Goal: Use online tool/utility: Utilize a website feature to perform a specific function

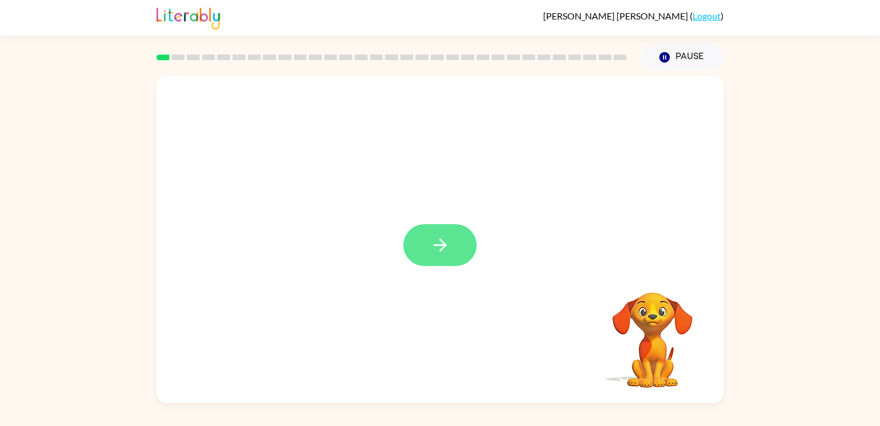
click at [433, 255] on icon "button" at bounding box center [440, 245] width 20 height 20
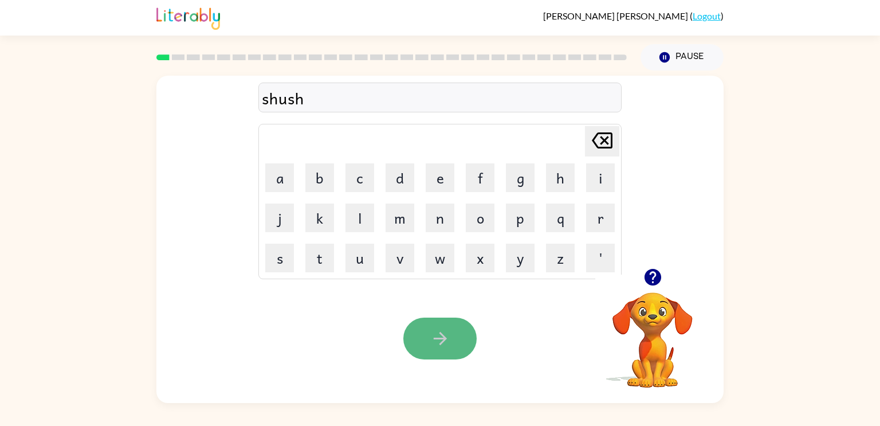
click at [440, 338] on icon "button" at bounding box center [439, 338] width 13 height 13
click at [434, 331] on icon "button" at bounding box center [440, 338] width 20 height 20
click at [440, 327] on button "button" at bounding box center [440, 339] width 73 height 42
click at [438, 351] on button "button" at bounding box center [440, 339] width 73 height 42
click at [438, 336] on icon "button" at bounding box center [440, 338] width 20 height 20
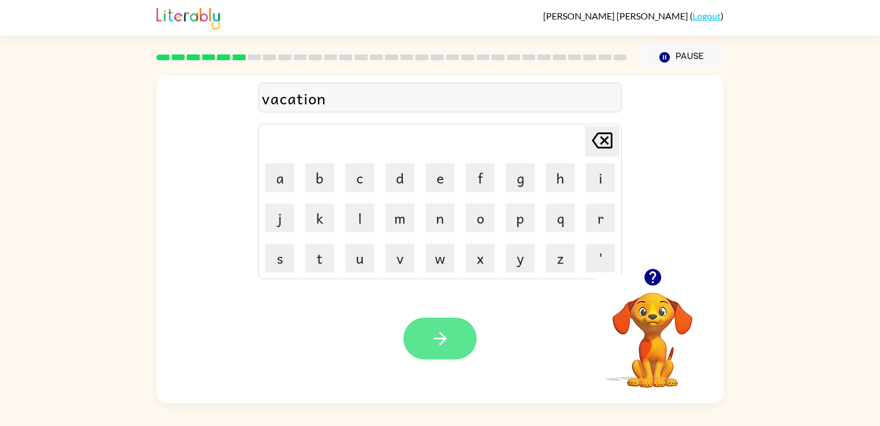
click at [444, 331] on icon "button" at bounding box center [440, 338] width 20 height 20
click at [651, 295] on video "Your browser must support playing .mp4 files to use Literably. Please try using…" at bounding box center [653, 332] width 115 height 115
click at [655, 280] on icon "button" at bounding box center [652, 277] width 17 height 17
click at [456, 353] on button "button" at bounding box center [440, 339] width 73 height 42
click at [420, 330] on button "button" at bounding box center [440, 339] width 73 height 42
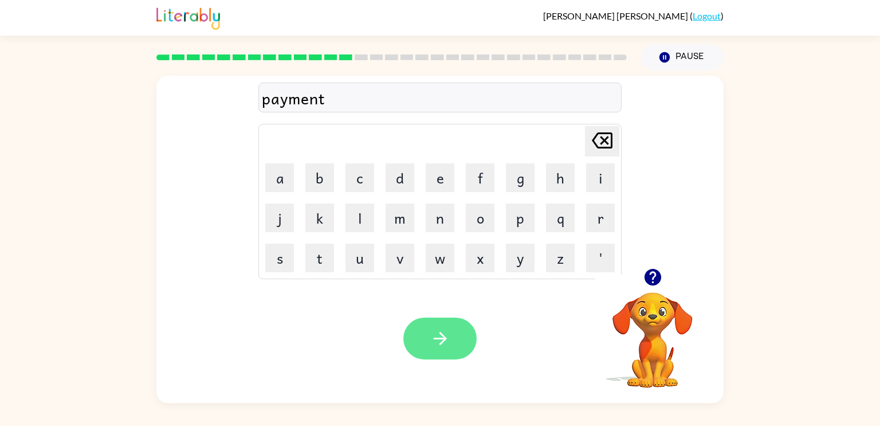
click at [433, 356] on button "button" at bounding box center [440, 339] width 73 height 42
click at [464, 339] on button "button" at bounding box center [440, 339] width 73 height 42
click at [446, 331] on icon "button" at bounding box center [440, 338] width 20 height 20
click at [434, 359] on button "button" at bounding box center [440, 339] width 73 height 42
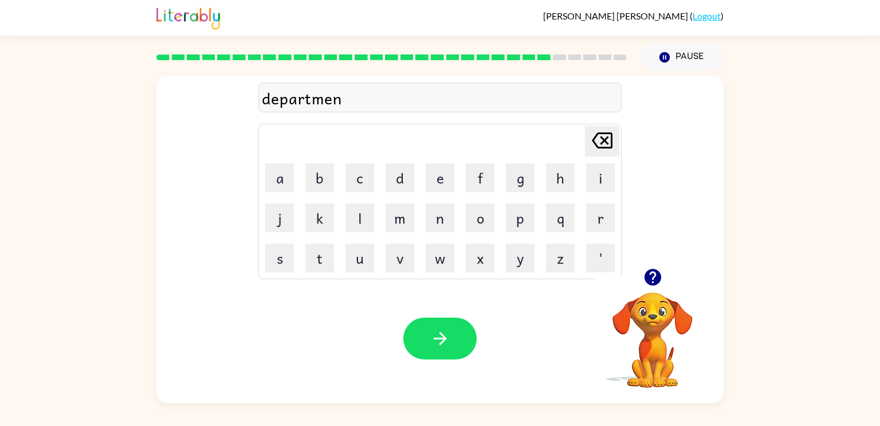
click at [656, 286] on icon "button" at bounding box center [653, 277] width 20 height 20
click at [449, 342] on icon "button" at bounding box center [440, 338] width 20 height 20
click at [440, 344] on icon "button" at bounding box center [439, 338] width 13 height 13
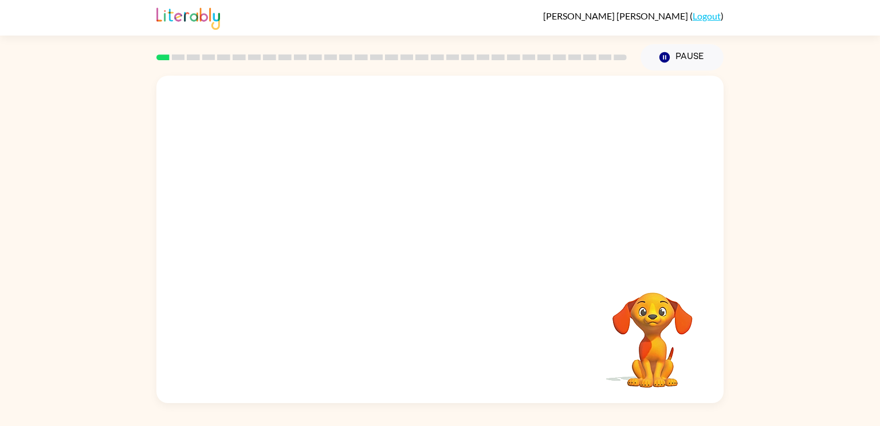
click at [462, 249] on video "Your browser must support playing .mp4 files to use Literably. Please try using…" at bounding box center [439, 172] width 567 height 193
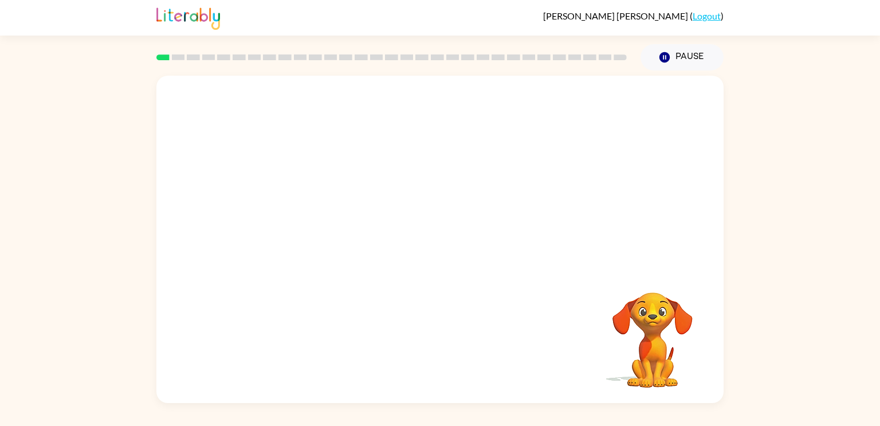
click at [681, 347] on video "Your browser must support playing .mp4 files to use Literably. Please try using…" at bounding box center [653, 332] width 115 height 115
click at [313, 218] on video "Your browser must support playing .mp4 files to use Literably. Please try using…" at bounding box center [439, 172] width 567 height 193
click at [306, 225] on video "Your browser must support playing .mp4 files to use Literably. Please try using…" at bounding box center [439, 172] width 567 height 193
click at [308, 218] on div at bounding box center [439, 239] width 567 height 327
click at [425, 243] on button "button" at bounding box center [440, 245] width 73 height 42
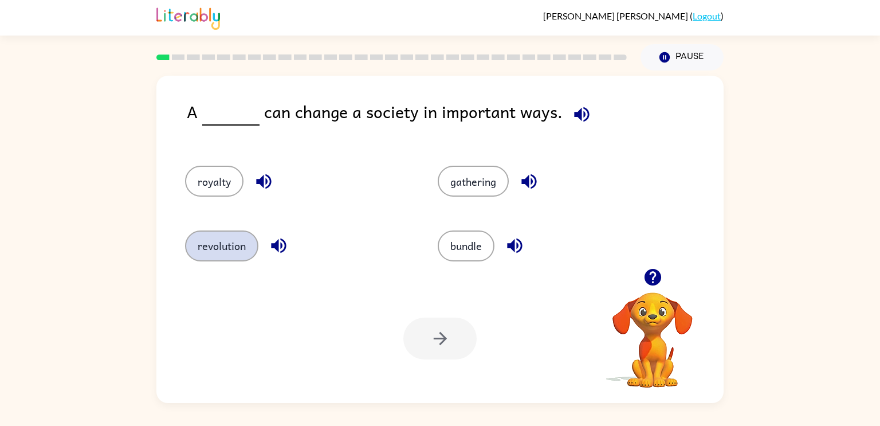
click at [221, 242] on button "revolution" at bounding box center [221, 245] width 73 height 31
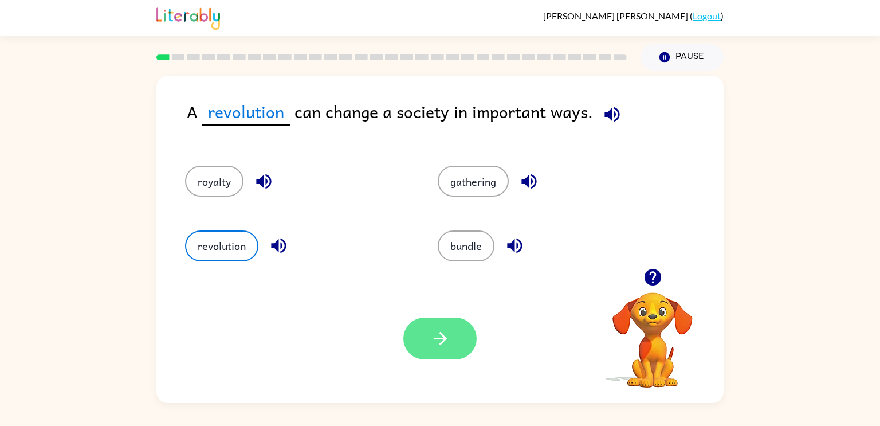
click at [444, 342] on icon "button" at bounding box center [440, 338] width 20 height 20
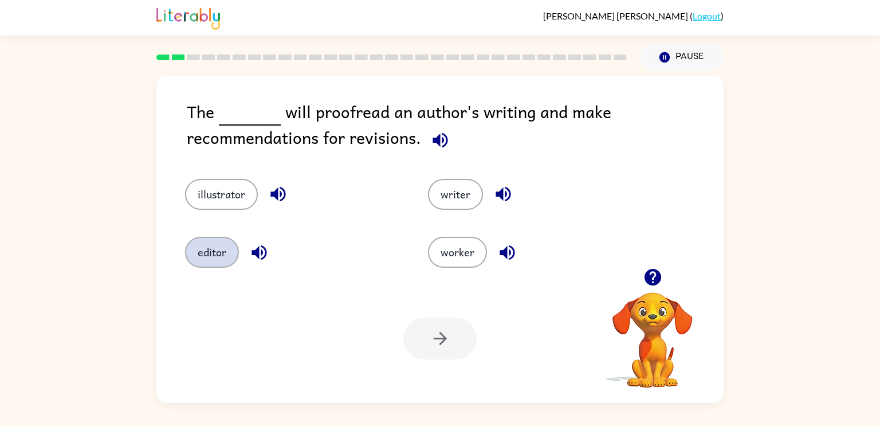
click at [217, 252] on button "editor" at bounding box center [212, 252] width 54 height 31
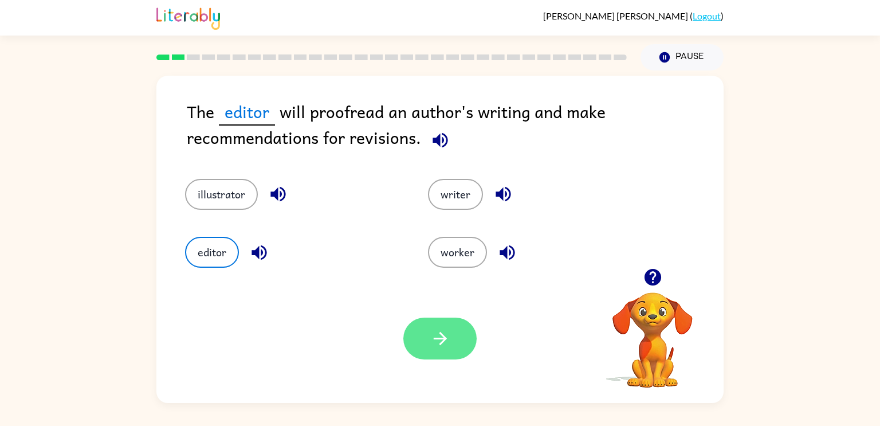
click at [421, 339] on button "button" at bounding box center [440, 339] width 73 height 42
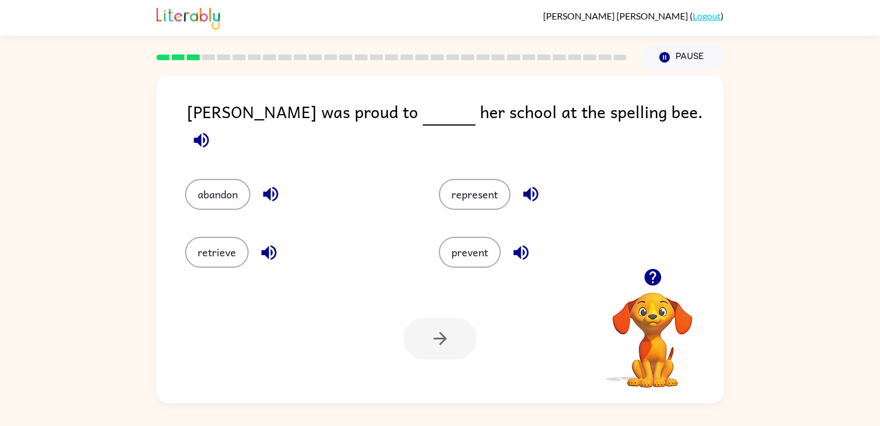
click at [273, 245] on icon "button" at bounding box center [268, 252] width 15 height 15
click at [516, 252] on icon "button" at bounding box center [521, 252] width 20 height 20
click at [532, 184] on icon "button" at bounding box center [531, 194] width 20 height 20
click at [455, 183] on button "represent" at bounding box center [475, 194] width 72 height 31
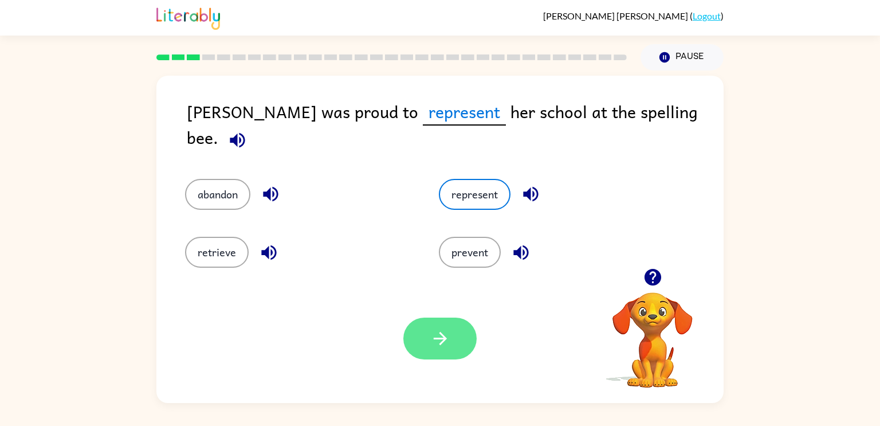
click at [438, 330] on icon "button" at bounding box center [440, 338] width 20 height 20
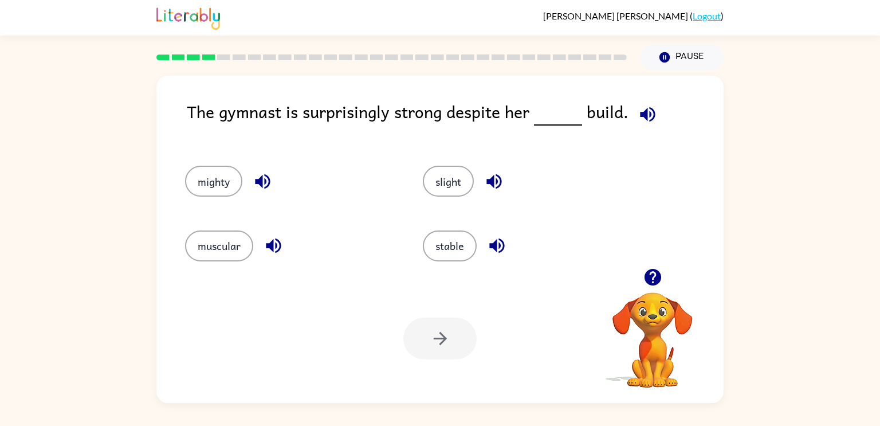
click at [642, 117] on icon "button" at bounding box center [647, 114] width 15 height 15
click at [439, 250] on button "stable" at bounding box center [450, 245] width 54 height 31
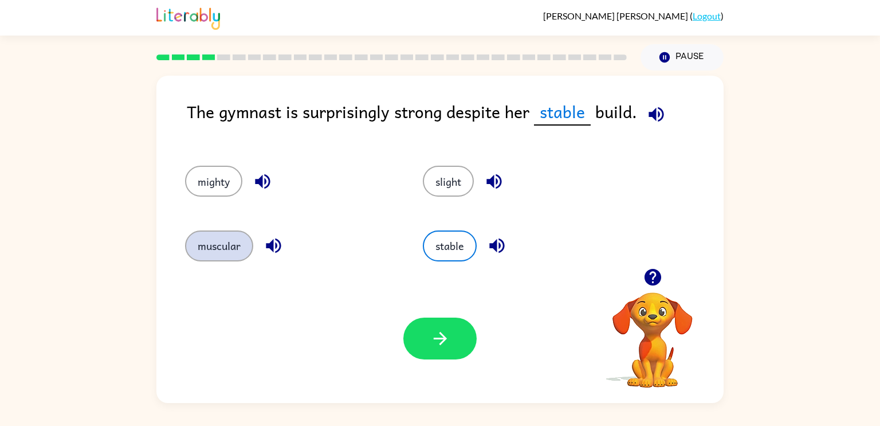
click at [202, 250] on button "muscular" at bounding box center [219, 245] width 68 height 31
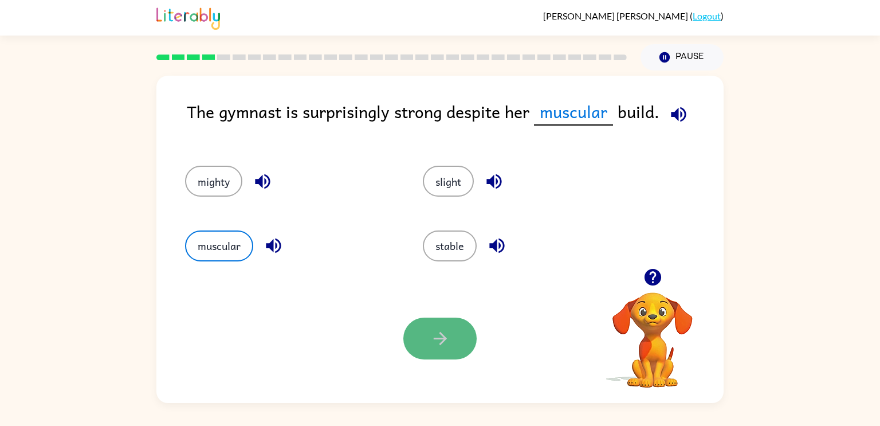
click at [425, 338] on button "button" at bounding box center [440, 339] width 73 height 42
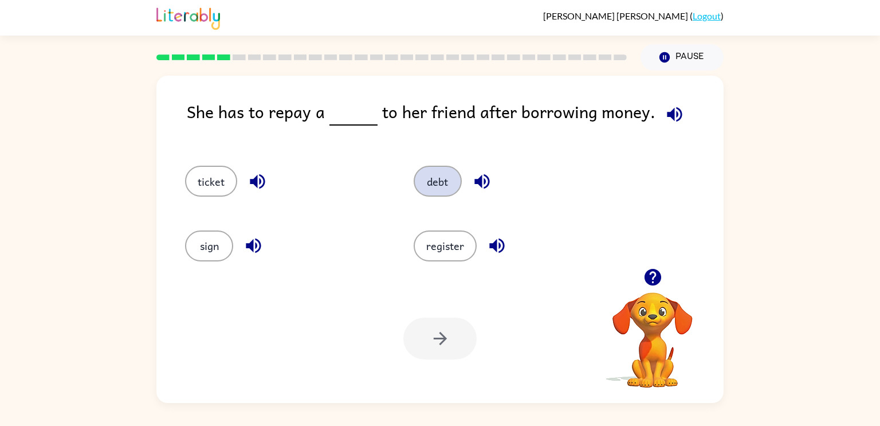
click at [436, 182] on button "debt" at bounding box center [438, 181] width 48 height 31
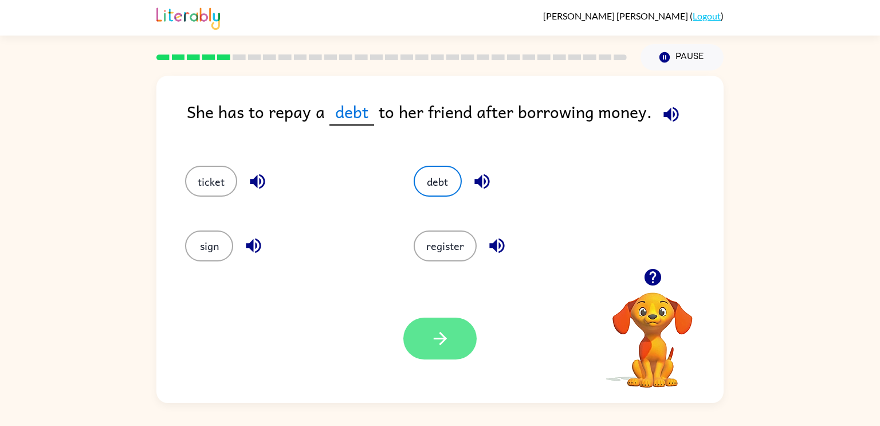
click at [430, 339] on icon "button" at bounding box center [440, 338] width 20 height 20
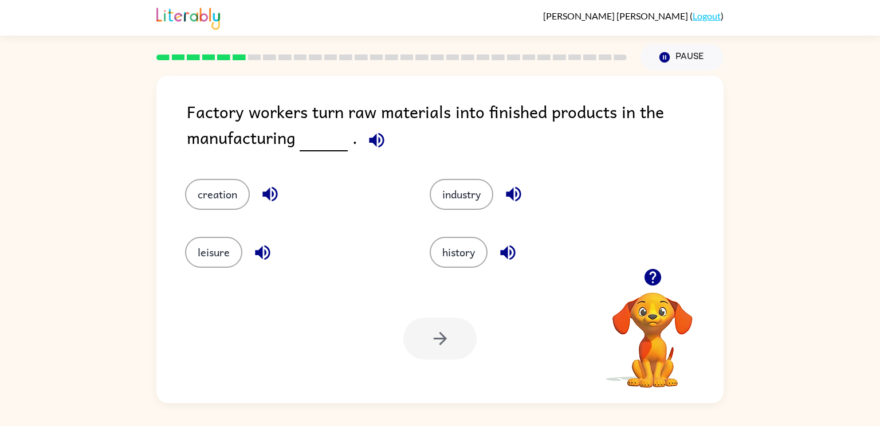
click at [371, 140] on icon "button" at bounding box center [376, 139] width 15 height 15
click at [512, 199] on icon "button" at bounding box center [514, 194] width 20 height 20
click at [498, 254] on icon "button" at bounding box center [508, 252] width 20 height 20
click at [262, 247] on icon "button" at bounding box center [263, 252] width 20 height 20
click at [272, 189] on icon "button" at bounding box center [270, 194] width 20 height 20
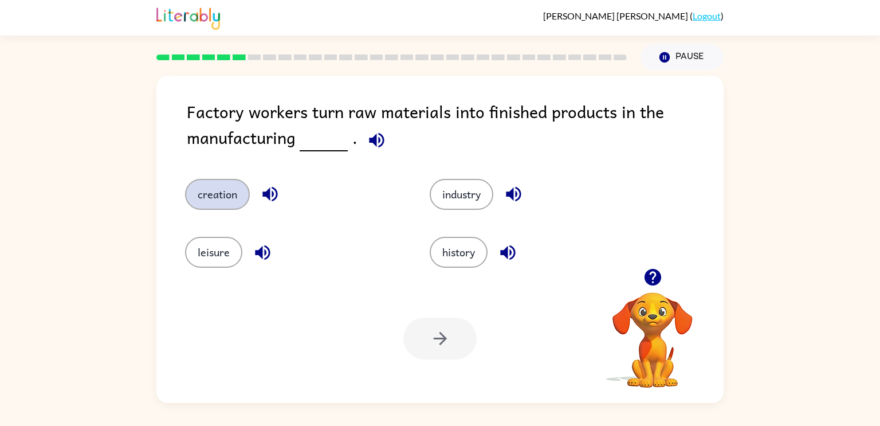
click at [202, 202] on button "creation" at bounding box center [217, 194] width 65 height 31
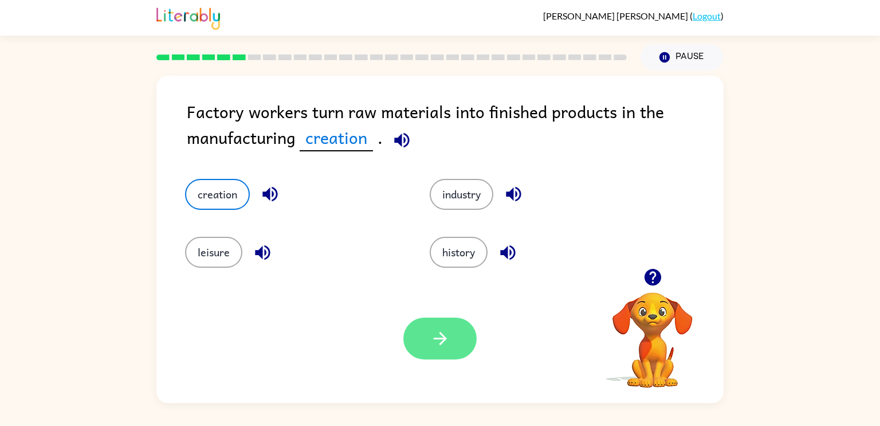
click at [418, 330] on button "button" at bounding box center [440, 339] width 73 height 42
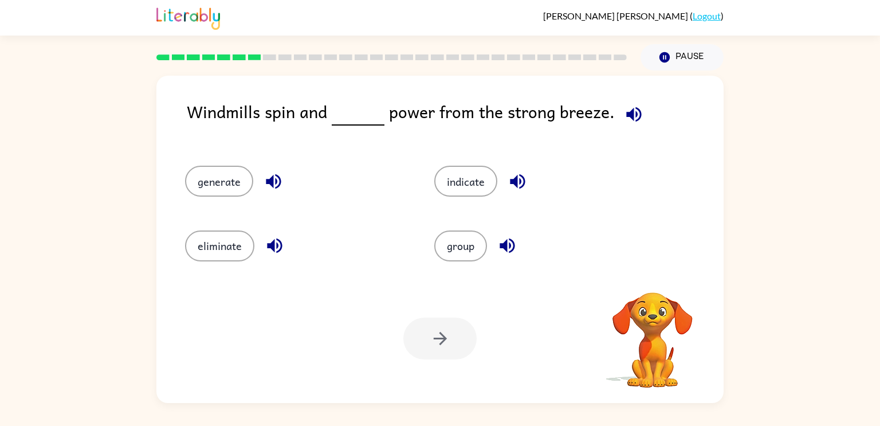
click at [630, 113] on icon "button" at bounding box center [633, 114] width 15 height 15
click at [504, 246] on icon "button" at bounding box center [507, 245] width 15 height 15
click at [525, 175] on icon "button" at bounding box center [518, 181] width 20 height 20
click at [273, 179] on icon "button" at bounding box center [274, 181] width 20 height 20
click at [273, 250] on icon "button" at bounding box center [274, 245] width 15 height 15
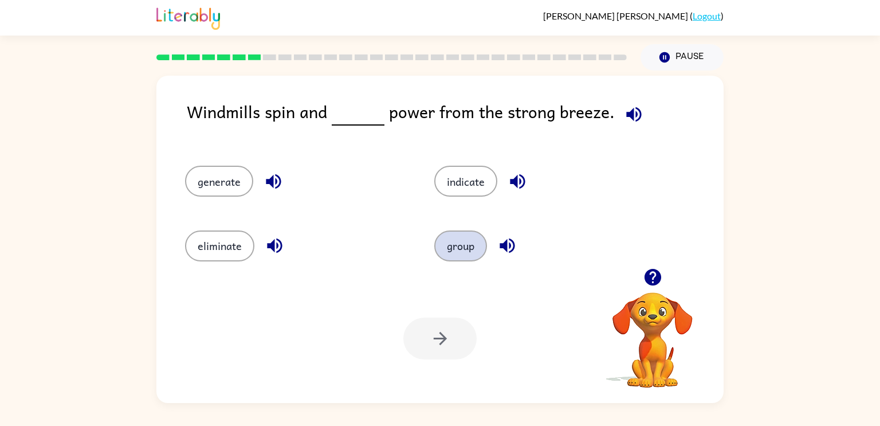
click at [463, 244] on button "group" at bounding box center [460, 245] width 53 height 31
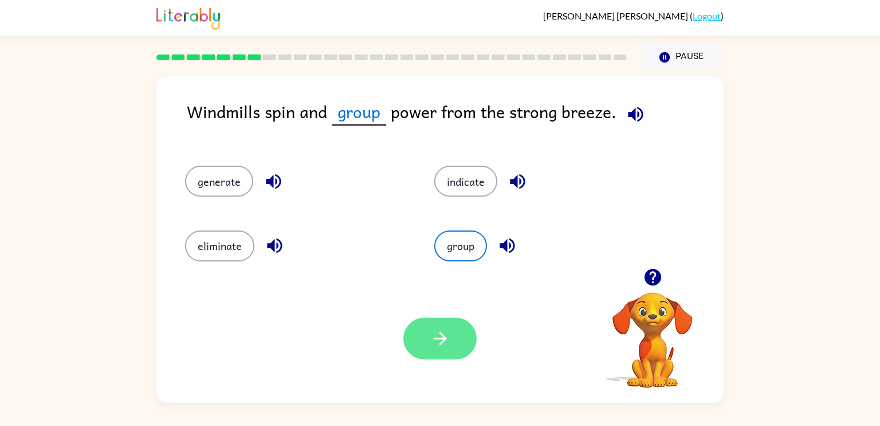
click at [429, 336] on button "button" at bounding box center [440, 339] width 73 height 42
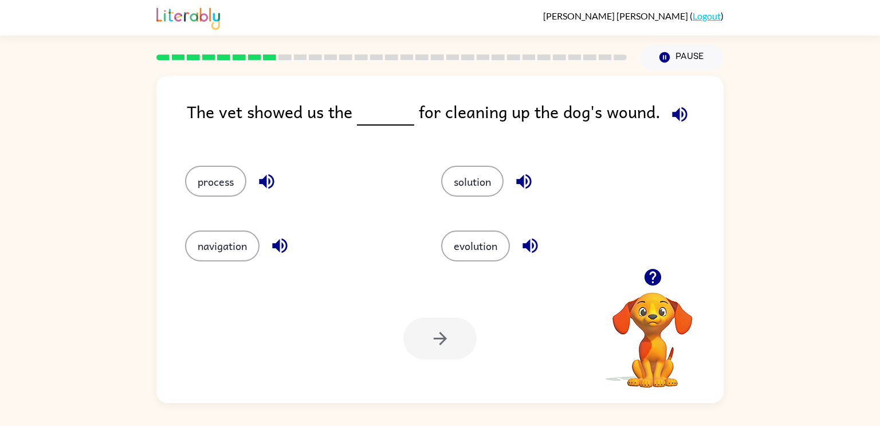
click at [670, 122] on icon "button" at bounding box center [680, 114] width 20 height 20
click at [216, 181] on button "process" at bounding box center [215, 181] width 61 height 31
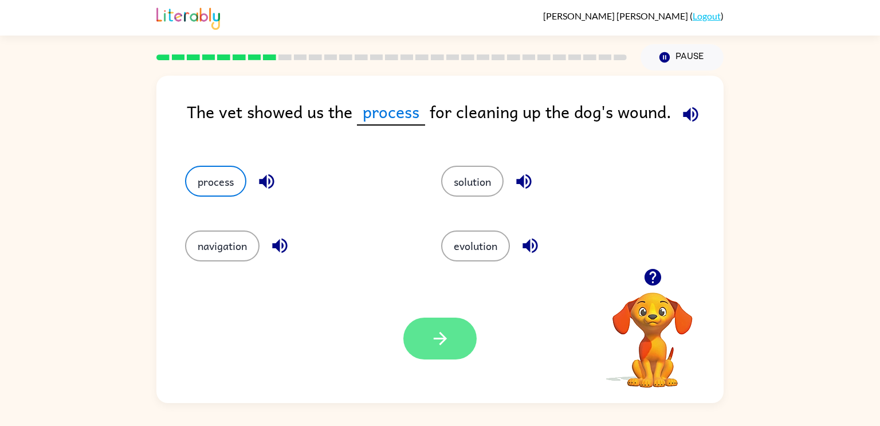
click at [436, 330] on icon "button" at bounding box center [440, 338] width 20 height 20
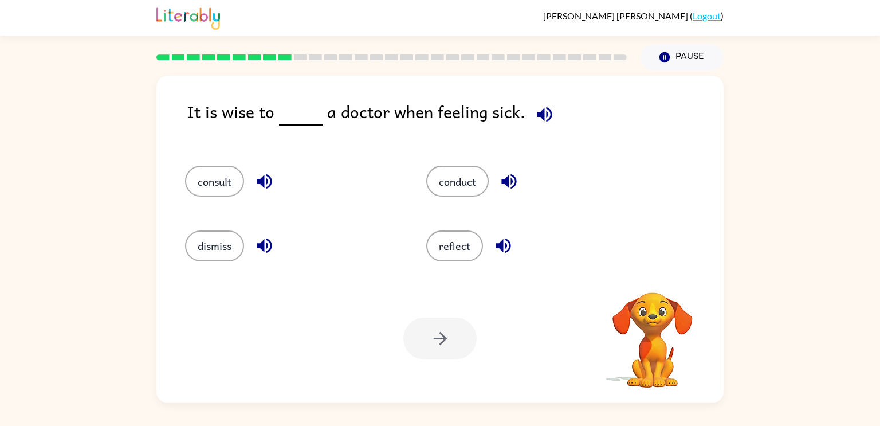
click at [538, 108] on icon "button" at bounding box center [545, 114] width 20 height 20
click at [208, 249] on button "dismiss" at bounding box center [214, 245] width 59 height 31
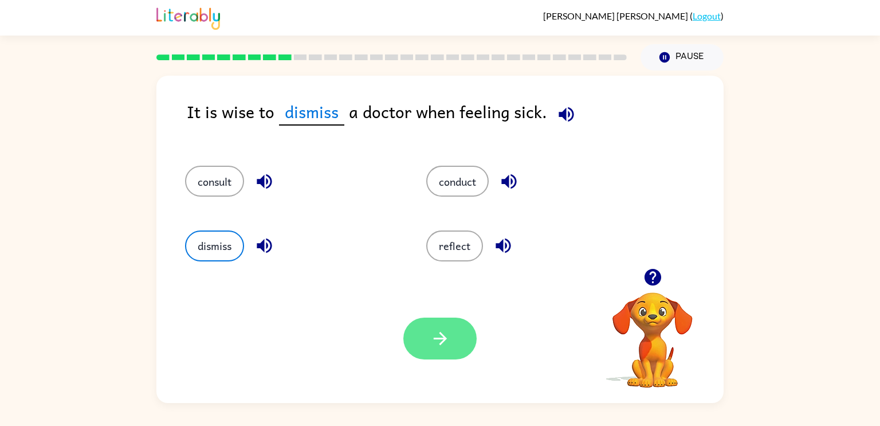
click at [440, 332] on icon "button" at bounding box center [440, 338] width 20 height 20
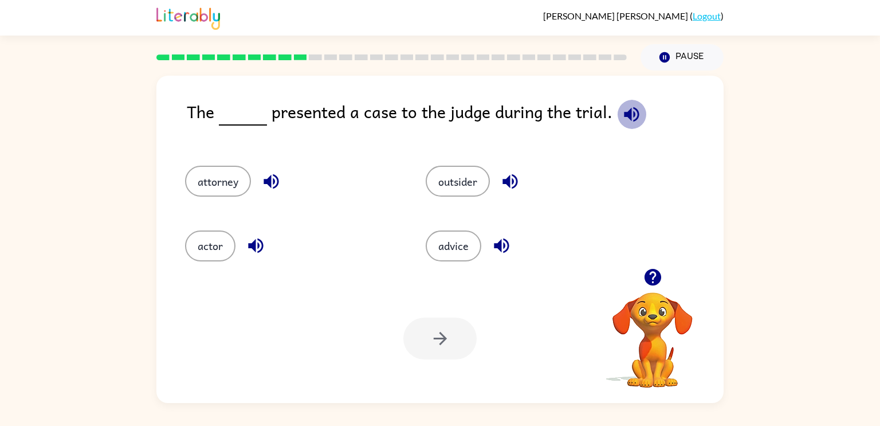
click at [628, 111] on icon "button" at bounding box center [631, 114] width 15 height 15
click at [267, 179] on icon "button" at bounding box center [271, 181] width 20 height 20
click at [215, 192] on button "attorney" at bounding box center [218, 181] width 66 height 31
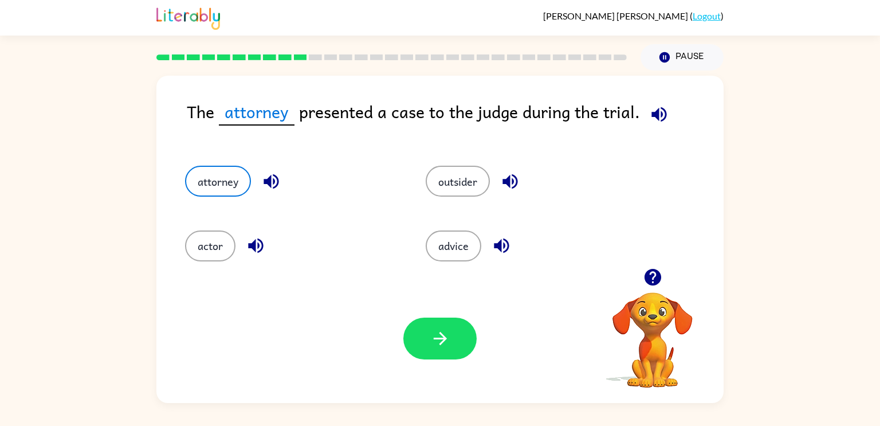
click at [665, 111] on icon "button" at bounding box center [659, 114] width 20 height 20
click at [235, 187] on button "attorney" at bounding box center [218, 181] width 66 height 31
click at [450, 345] on icon "button" at bounding box center [440, 338] width 20 height 20
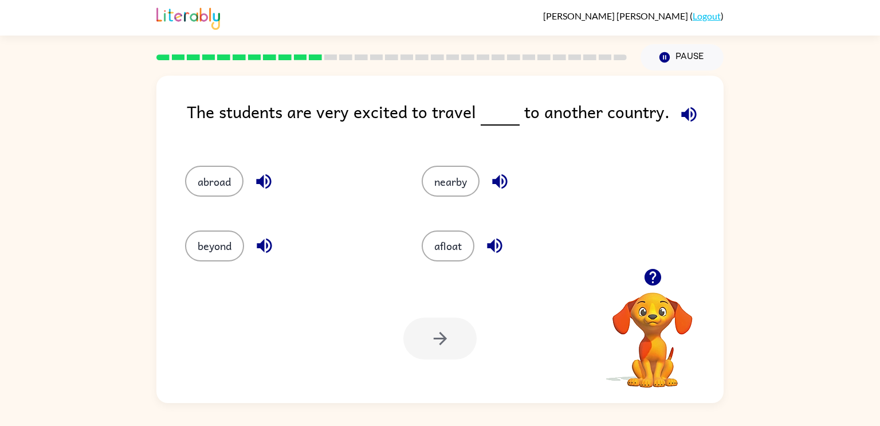
click at [691, 116] on icon "button" at bounding box center [689, 114] width 15 height 15
click at [203, 188] on button "abroad" at bounding box center [214, 181] width 58 height 31
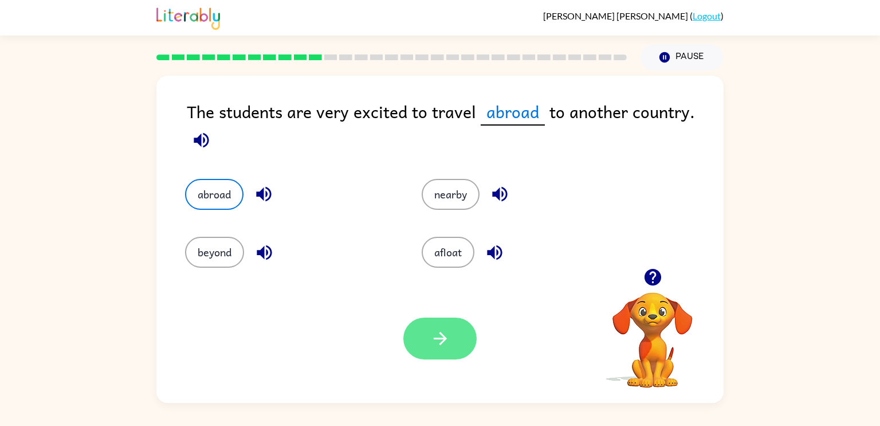
click at [433, 333] on icon "button" at bounding box center [440, 338] width 20 height 20
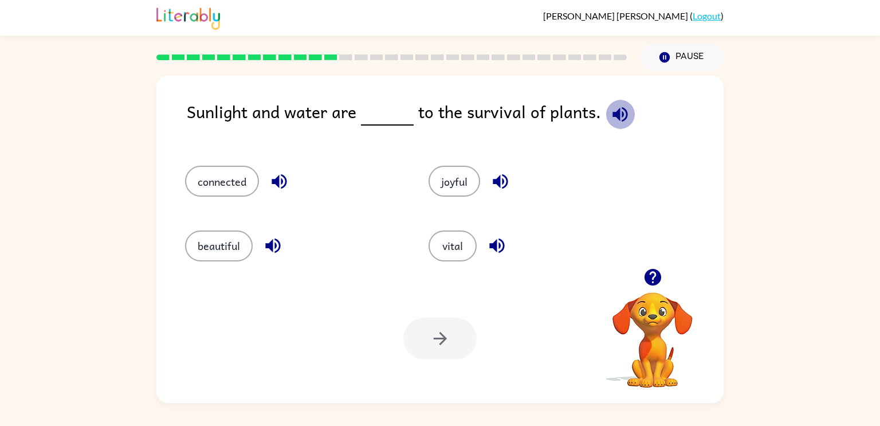
click at [620, 111] on icon "button" at bounding box center [620, 114] width 20 height 20
click at [226, 173] on button "connected" at bounding box center [222, 181] width 74 height 31
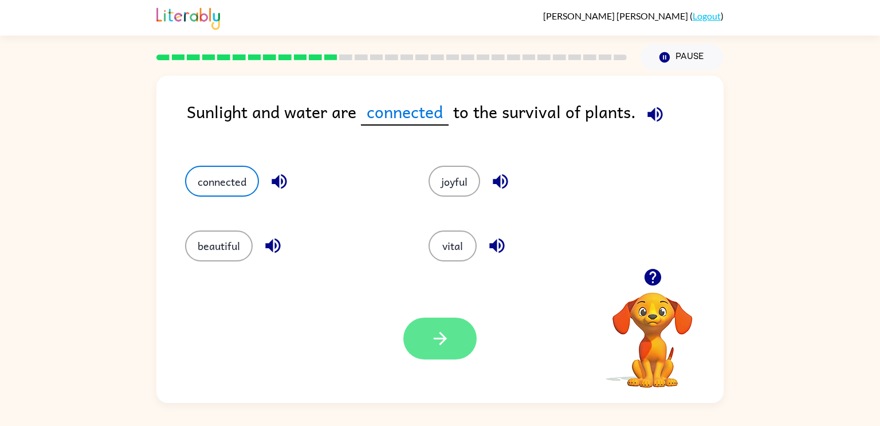
click at [426, 344] on button "button" at bounding box center [440, 339] width 73 height 42
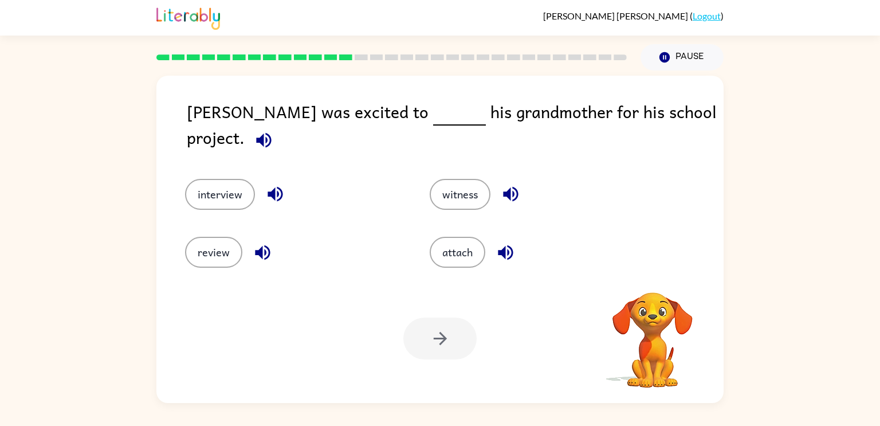
click at [274, 130] on icon "button" at bounding box center [264, 140] width 20 height 20
click at [200, 249] on button "review" at bounding box center [213, 252] width 57 height 31
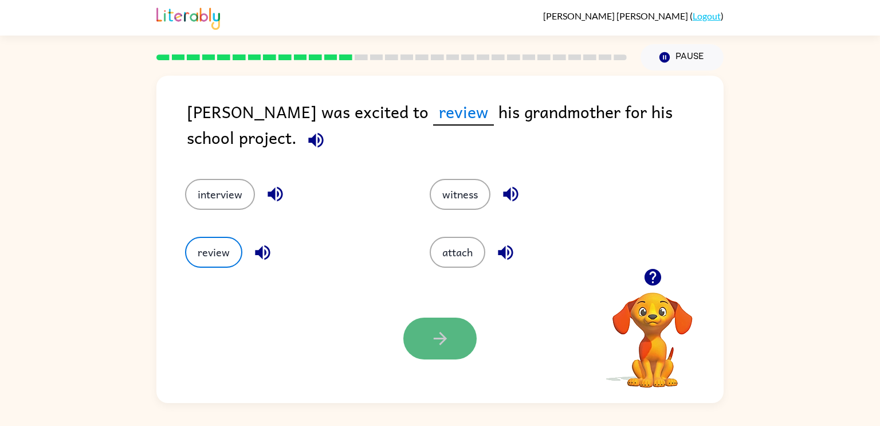
click at [428, 327] on button "button" at bounding box center [440, 339] width 73 height 42
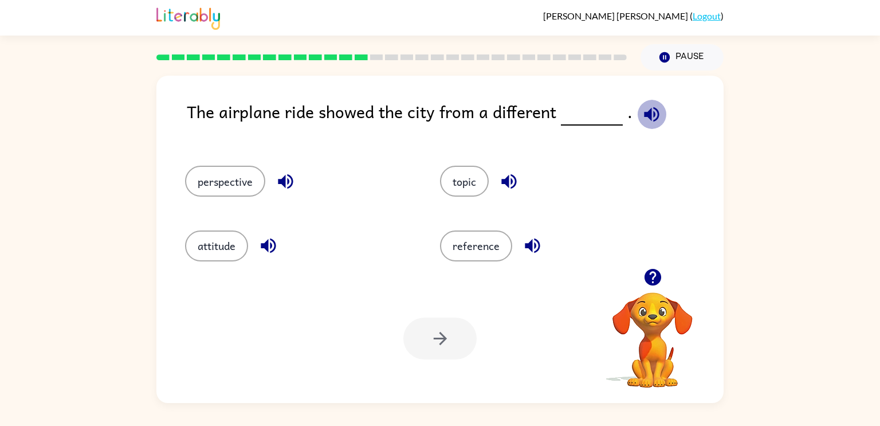
click at [650, 104] on button "button" at bounding box center [651, 114] width 29 height 29
click at [284, 178] on icon "button" at bounding box center [285, 181] width 15 height 15
click at [208, 181] on button "perspective" at bounding box center [225, 181] width 80 height 31
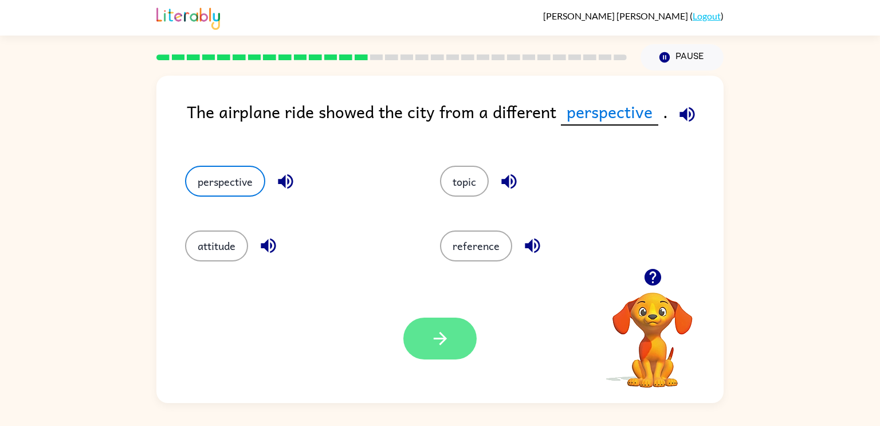
click at [443, 327] on button "button" at bounding box center [440, 339] width 73 height 42
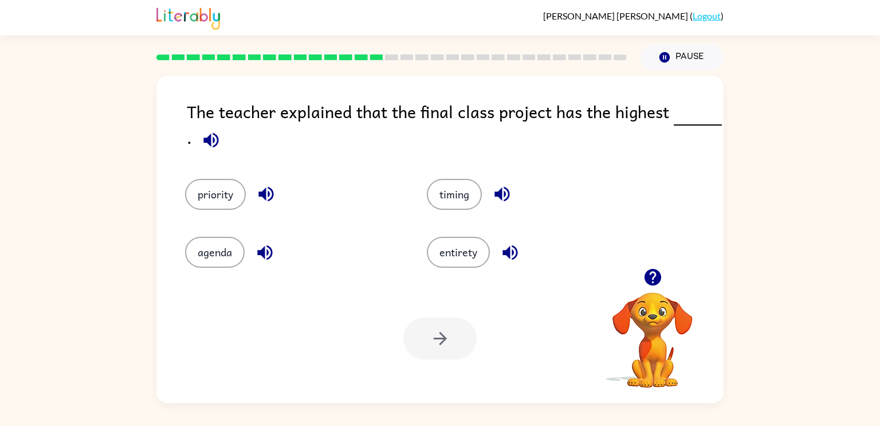
click at [209, 141] on icon "button" at bounding box center [210, 139] width 15 height 15
click at [495, 191] on icon "button" at bounding box center [502, 194] width 20 height 20
click at [507, 263] on button "button" at bounding box center [510, 252] width 29 height 29
click at [264, 250] on icon "button" at bounding box center [264, 252] width 15 height 15
click at [269, 189] on icon "button" at bounding box center [266, 194] width 15 height 15
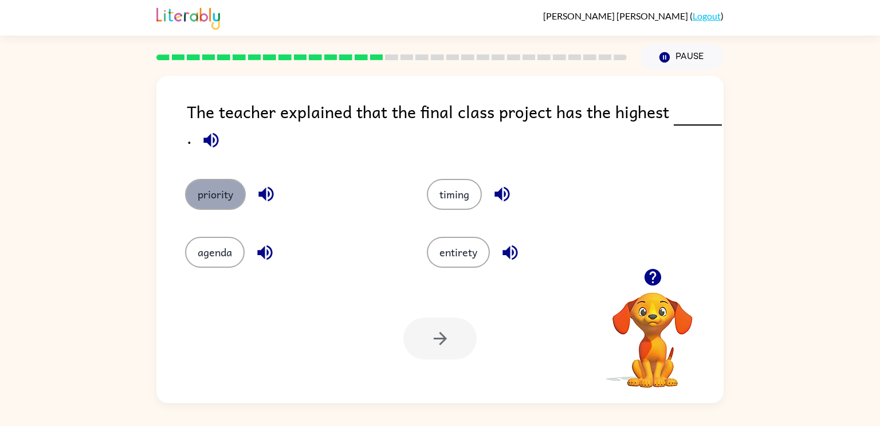
click at [205, 194] on button "priority" at bounding box center [215, 194] width 61 height 31
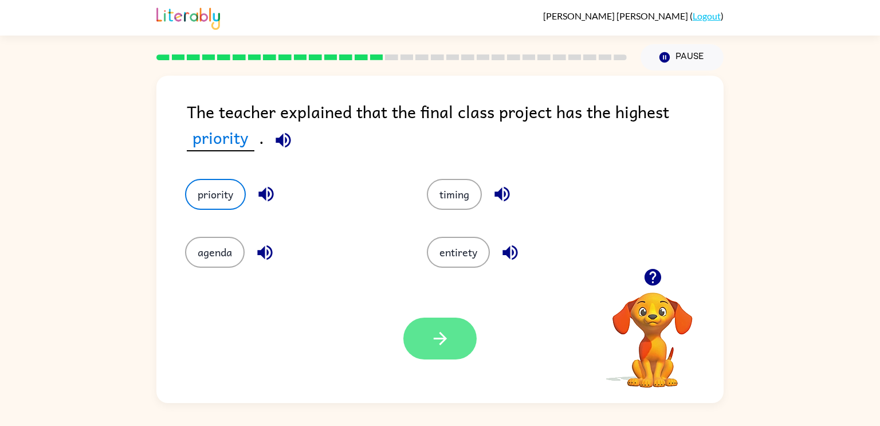
click at [441, 337] on icon "button" at bounding box center [440, 338] width 20 height 20
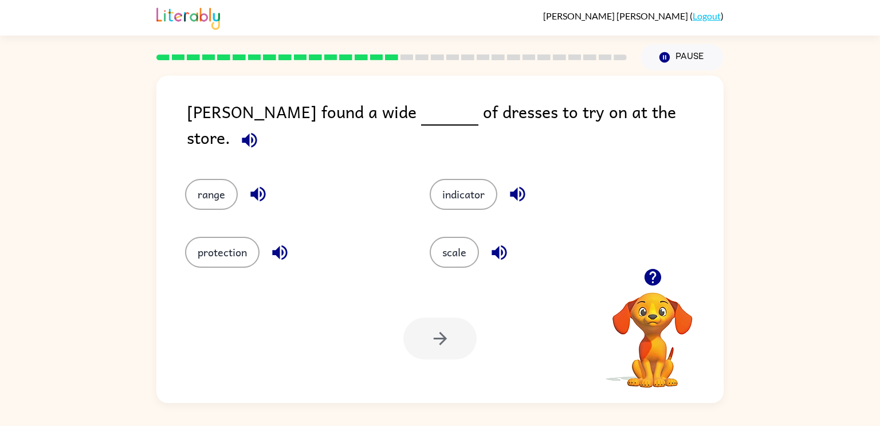
click at [370, 50] on div at bounding box center [392, 57] width 484 height 40
click at [375, 55] on rect at bounding box center [376, 57] width 13 height 6
click at [257, 132] on icon "button" at bounding box center [249, 139] width 15 height 15
click at [522, 190] on icon "button" at bounding box center [518, 194] width 20 height 20
click at [498, 252] on icon "button" at bounding box center [500, 252] width 20 height 20
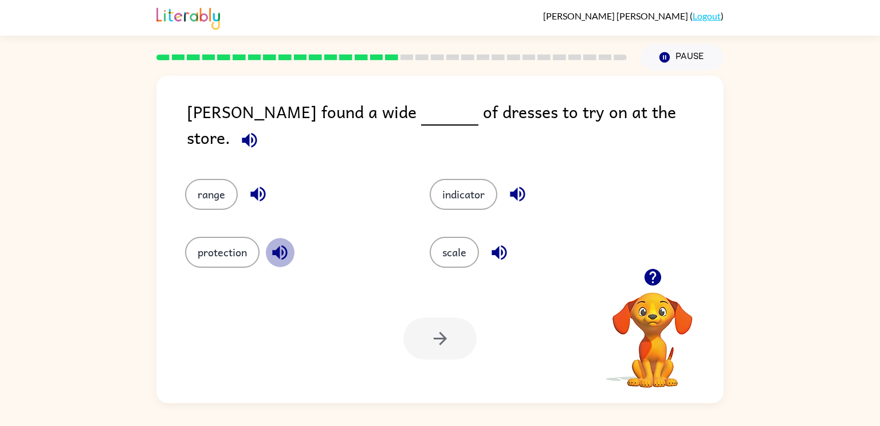
click at [280, 250] on icon "button" at bounding box center [280, 252] width 20 height 20
click at [250, 187] on icon "button" at bounding box center [257, 194] width 15 height 15
click at [212, 183] on button "range" at bounding box center [211, 194] width 53 height 31
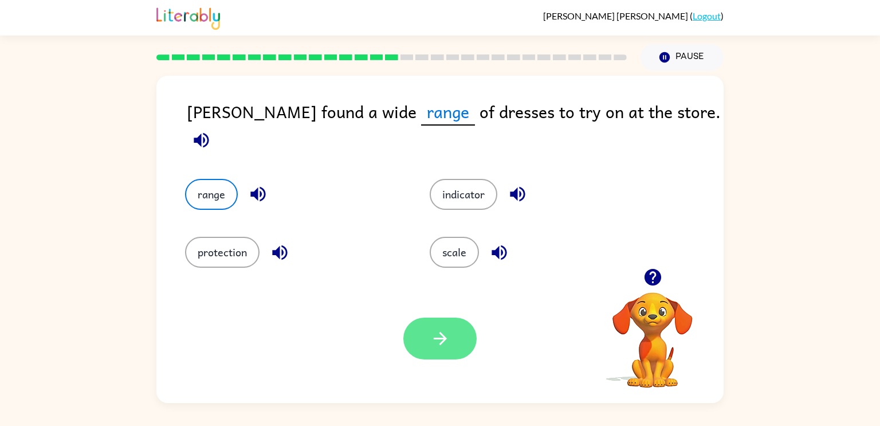
click at [438, 322] on button "button" at bounding box center [440, 339] width 73 height 42
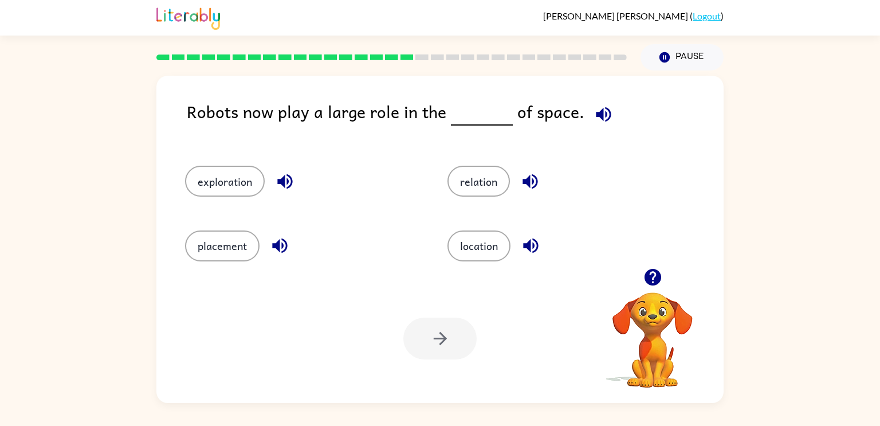
click at [596, 119] on icon "button" at bounding box center [603, 114] width 15 height 15
click at [535, 246] on icon "button" at bounding box center [531, 246] width 20 height 20
click at [533, 185] on icon "button" at bounding box center [530, 181] width 20 height 20
click at [289, 191] on icon "button" at bounding box center [285, 181] width 20 height 20
click at [288, 255] on icon "button" at bounding box center [280, 246] width 20 height 20
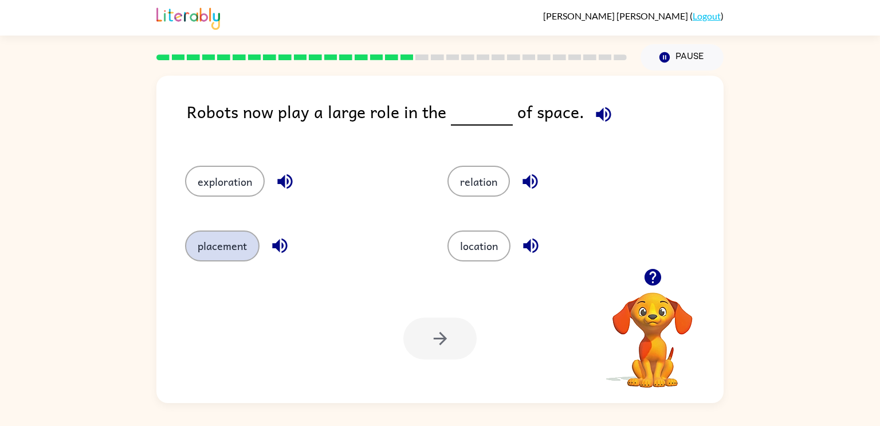
click at [200, 242] on button "placement" at bounding box center [222, 245] width 75 height 31
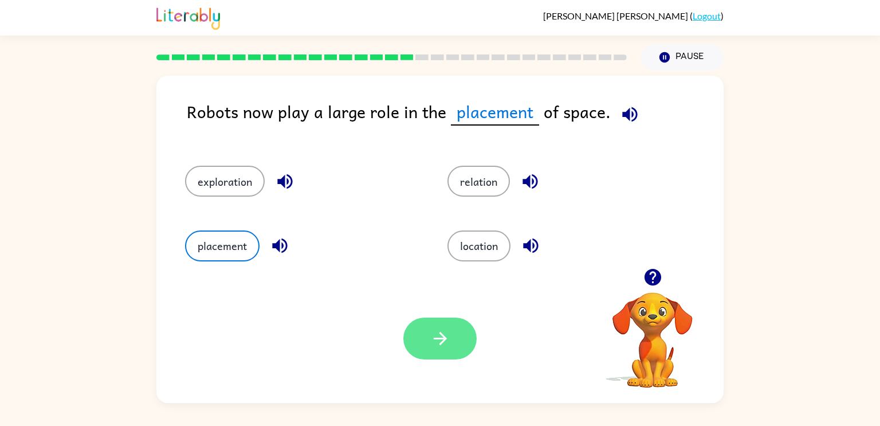
click at [441, 329] on icon "button" at bounding box center [440, 338] width 20 height 20
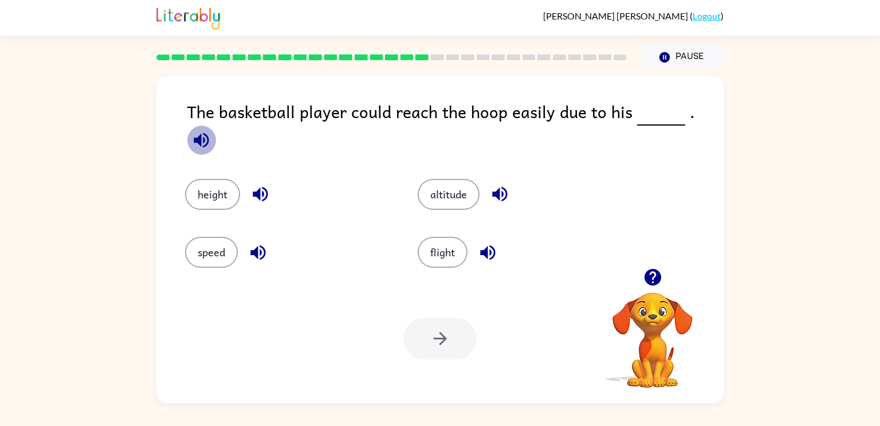
click at [212, 130] on icon "button" at bounding box center [201, 140] width 20 height 20
click at [495, 248] on icon "button" at bounding box center [488, 252] width 20 height 20
click at [508, 184] on icon "button" at bounding box center [500, 194] width 20 height 20
click at [263, 187] on icon "button" at bounding box center [260, 194] width 15 height 15
click at [249, 247] on icon "button" at bounding box center [258, 252] width 20 height 20
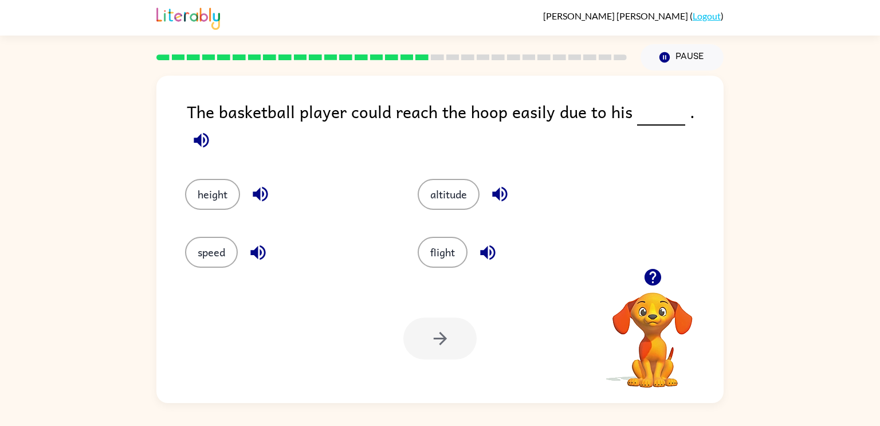
click at [257, 246] on icon "button" at bounding box center [257, 252] width 15 height 15
click at [260, 187] on icon "button" at bounding box center [260, 194] width 15 height 15
click at [262, 184] on icon "button" at bounding box center [260, 194] width 20 height 20
click at [194, 181] on button "height" at bounding box center [212, 194] width 55 height 31
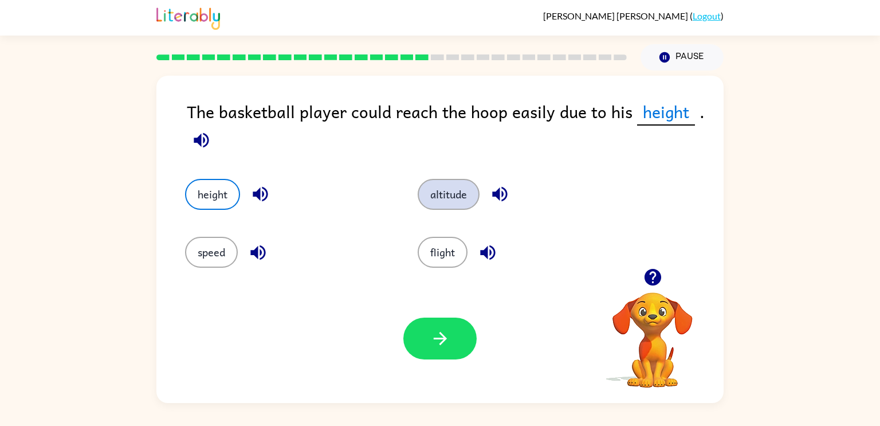
click at [446, 207] on button "altitude" at bounding box center [449, 194] width 62 height 31
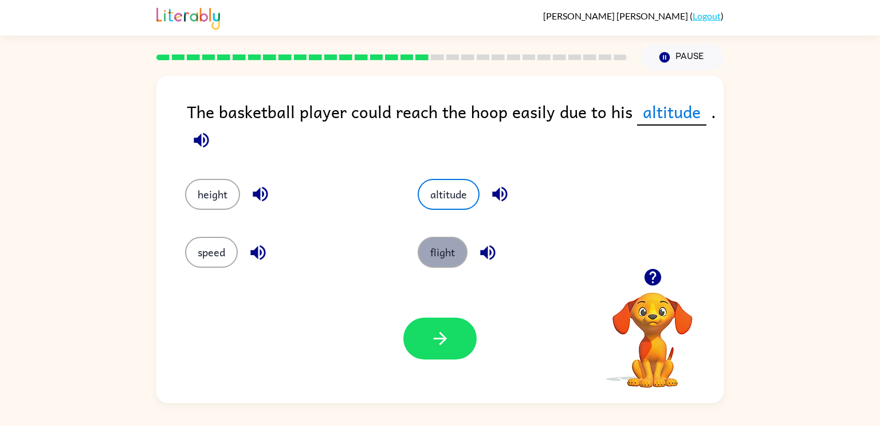
click at [444, 261] on button "flight" at bounding box center [443, 252] width 50 height 31
click at [466, 199] on button "altitude" at bounding box center [449, 194] width 62 height 31
click at [438, 338] on icon "button" at bounding box center [439, 338] width 13 height 13
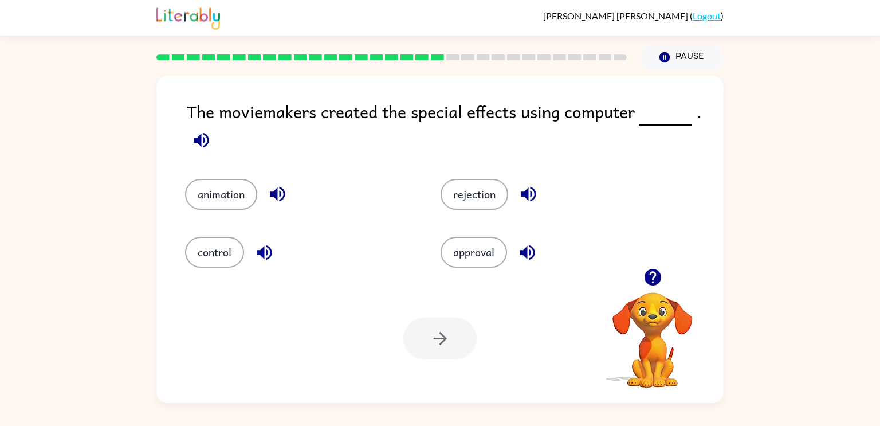
click at [205, 136] on icon "button" at bounding box center [201, 139] width 15 height 15
click at [273, 189] on icon "button" at bounding box center [278, 194] width 20 height 20
click at [264, 254] on icon "button" at bounding box center [264, 252] width 15 height 15
click at [531, 249] on icon "button" at bounding box center [528, 252] width 20 height 20
click at [532, 189] on icon "button" at bounding box center [529, 194] width 20 height 20
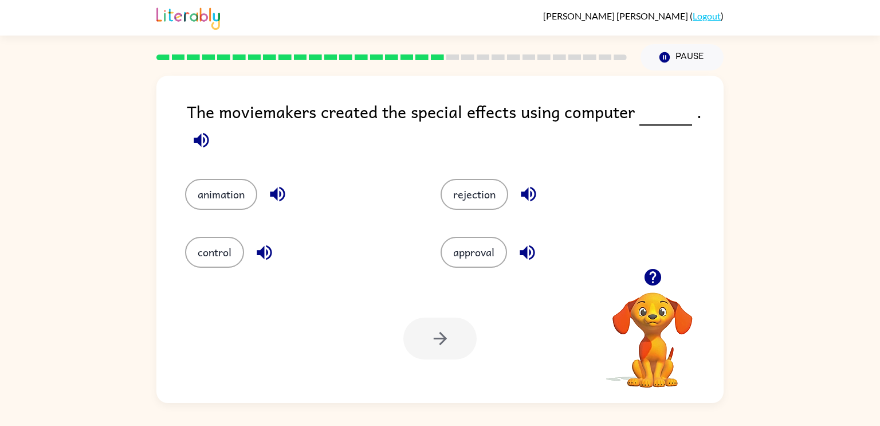
click at [203, 138] on icon "button" at bounding box center [201, 140] width 20 height 20
click at [198, 139] on icon "button" at bounding box center [201, 139] width 15 height 15
click at [213, 209] on button "animation" at bounding box center [221, 194] width 72 height 31
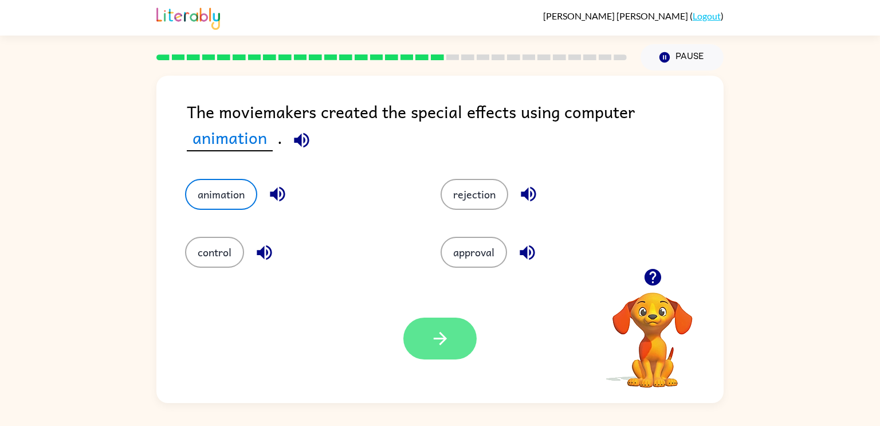
click at [455, 353] on button "button" at bounding box center [440, 339] width 73 height 42
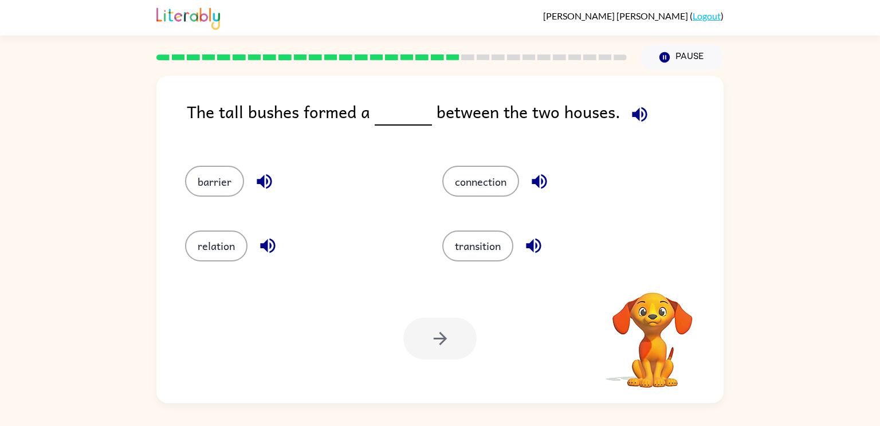
click at [632, 115] on icon "button" at bounding box center [639, 114] width 15 height 15
click at [546, 174] on icon "button" at bounding box center [540, 181] width 20 height 20
click at [538, 229] on div "transition" at bounding box center [549, 241] width 257 height 64
click at [522, 247] on button "button" at bounding box center [533, 245] width 29 height 29
click at [268, 255] on icon "button" at bounding box center [268, 246] width 20 height 20
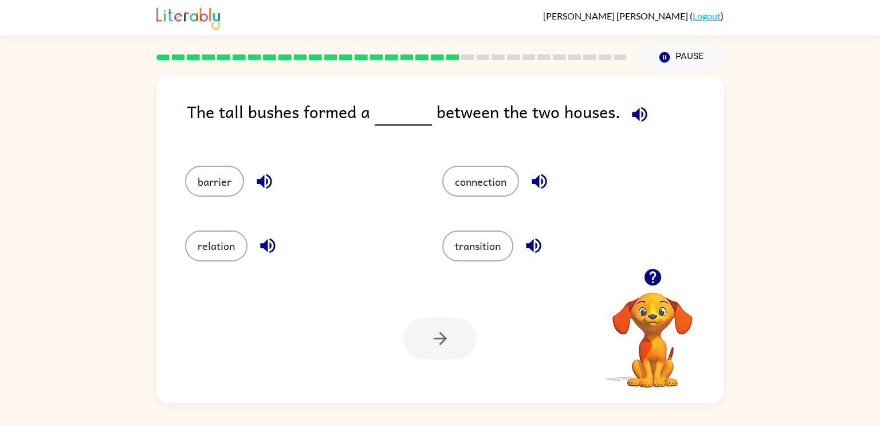
click at [269, 186] on icon "button" at bounding box center [264, 181] width 15 height 15
click at [473, 242] on button "transition" at bounding box center [478, 245] width 71 height 31
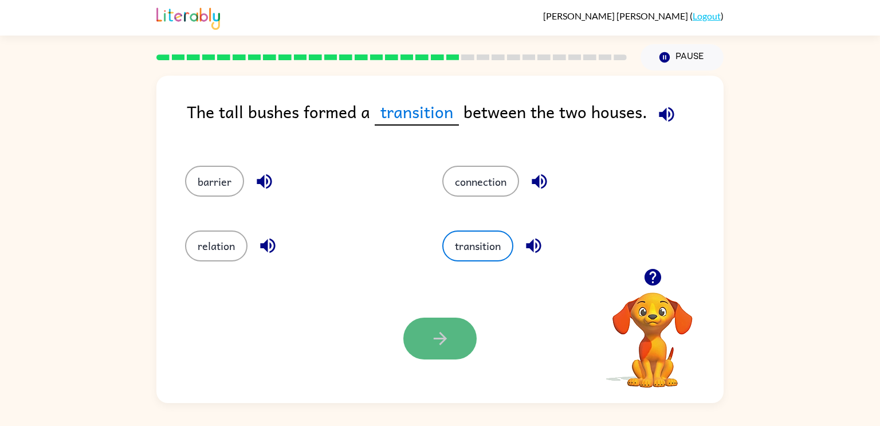
click at [448, 323] on button "button" at bounding box center [440, 339] width 73 height 42
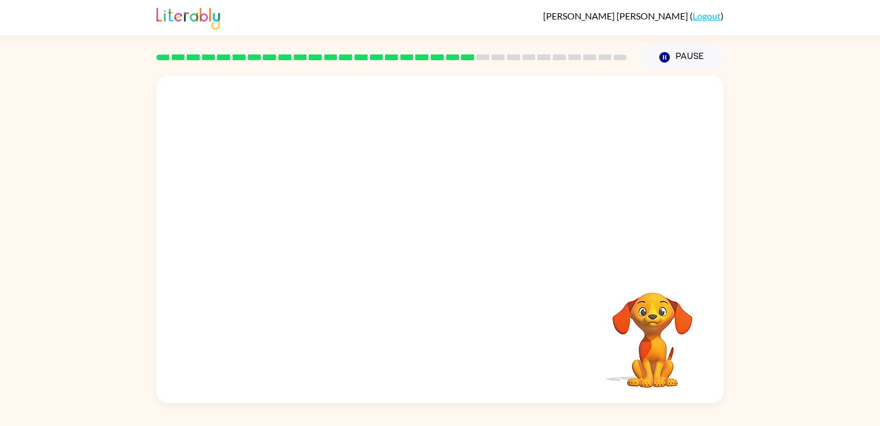
click at [551, 273] on div "Your browser must support playing .mp4 files to use Literably. Please try using…" at bounding box center [439, 239] width 567 height 327
click at [584, 160] on video "Your browser must support playing .mp4 files to use Literably. Please try using…" at bounding box center [439, 172] width 567 height 193
click at [527, 272] on div "Your browser must support playing .mp4 files to use Literably. Please try using…" at bounding box center [439, 239] width 567 height 327
click at [349, 240] on video "Your browser must support playing .mp4 files to use Literably. Please try using…" at bounding box center [439, 172] width 567 height 193
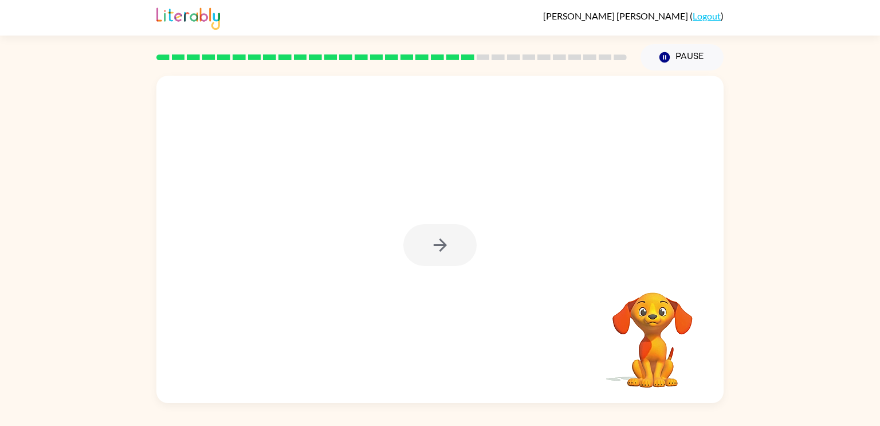
click at [429, 240] on div at bounding box center [440, 245] width 73 height 42
click at [426, 243] on button "button" at bounding box center [440, 245] width 73 height 42
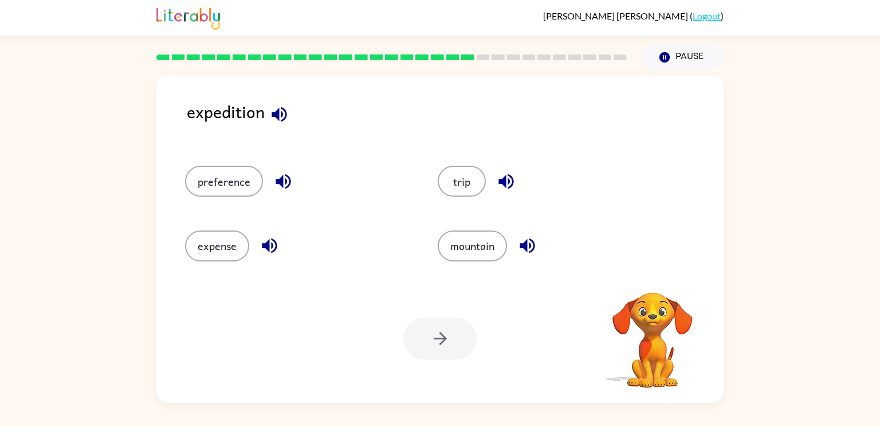
click at [284, 130] on div "expedition" at bounding box center [455, 121] width 537 height 44
click at [281, 116] on icon "button" at bounding box center [279, 114] width 15 height 15
click at [281, 111] on icon "button" at bounding box center [279, 114] width 15 height 15
click at [269, 181] on button "button" at bounding box center [283, 181] width 29 height 29
click at [262, 250] on icon "button" at bounding box center [270, 246] width 20 height 20
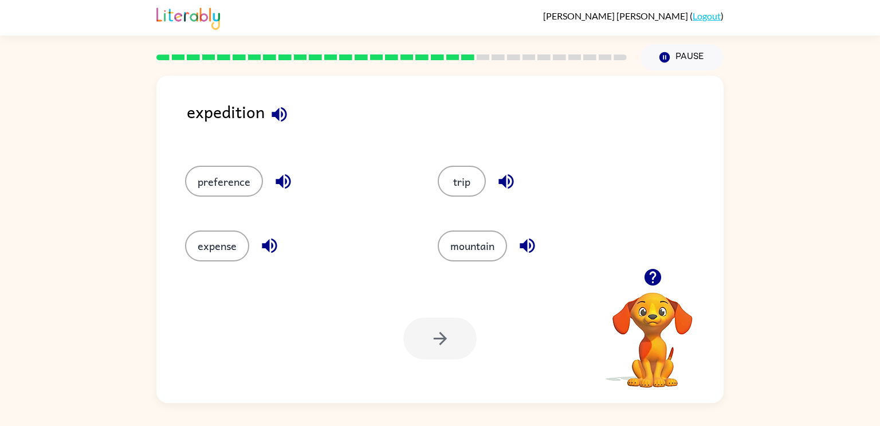
click at [519, 248] on icon "button" at bounding box center [528, 246] width 20 height 20
click at [505, 185] on icon "button" at bounding box center [506, 181] width 20 height 20
click at [242, 208] on div "preference" at bounding box center [289, 176] width 253 height 64
click at [230, 185] on button "preference" at bounding box center [224, 181] width 78 height 31
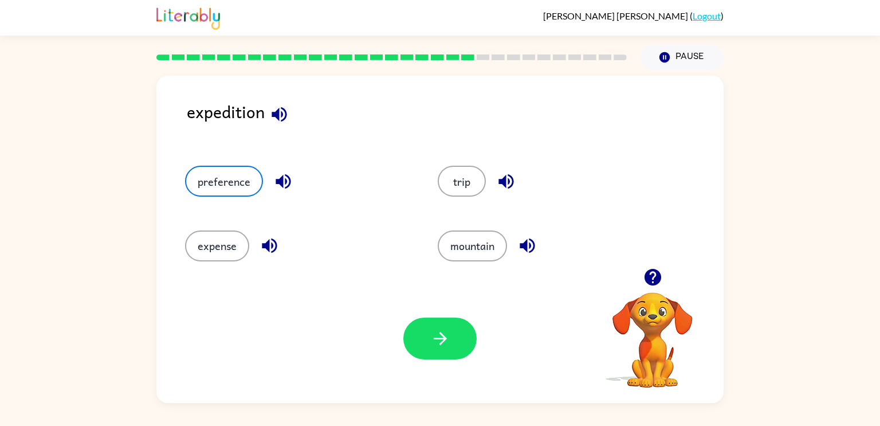
click at [285, 182] on icon "button" at bounding box center [283, 181] width 15 height 15
click at [221, 245] on button "expense" at bounding box center [217, 245] width 64 height 31
click at [264, 247] on icon "button" at bounding box center [269, 245] width 15 height 15
click at [236, 193] on button "preference" at bounding box center [224, 181] width 78 height 31
click at [406, 328] on button "button" at bounding box center [440, 339] width 73 height 42
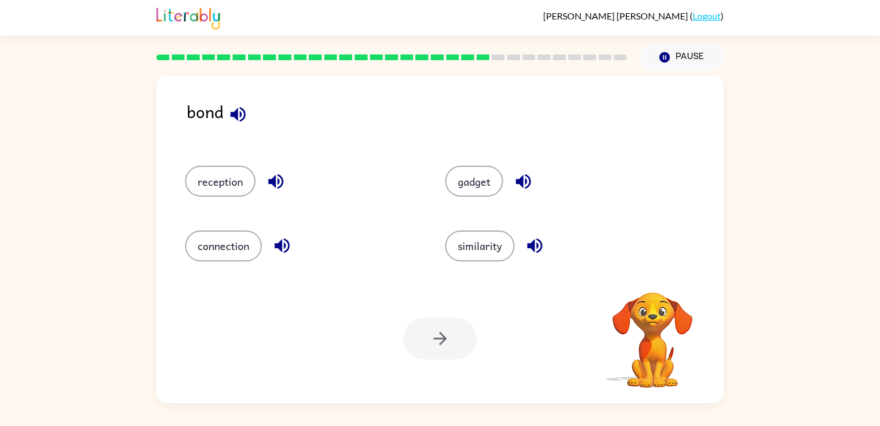
click at [241, 117] on icon "button" at bounding box center [238, 114] width 20 height 20
click at [279, 186] on icon "button" at bounding box center [276, 181] width 20 height 20
click at [283, 243] on icon "button" at bounding box center [282, 246] width 20 height 20
click at [540, 249] on icon "button" at bounding box center [534, 245] width 15 height 15
click at [519, 182] on icon "button" at bounding box center [523, 181] width 15 height 15
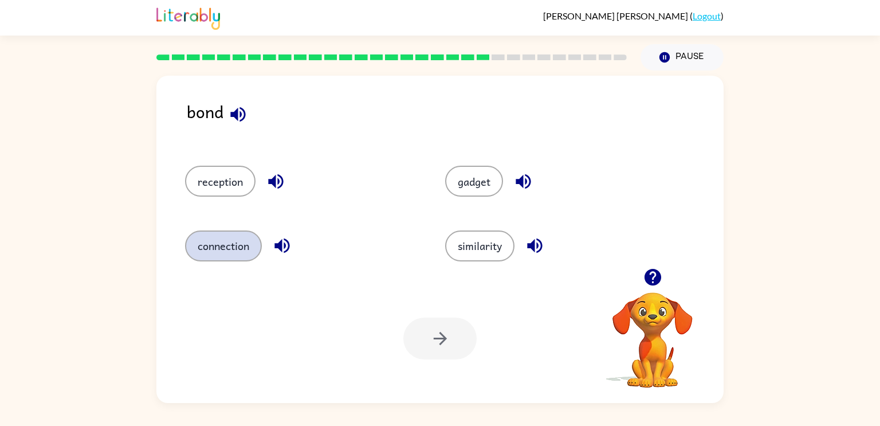
click at [223, 240] on button "connection" at bounding box center [223, 245] width 77 height 31
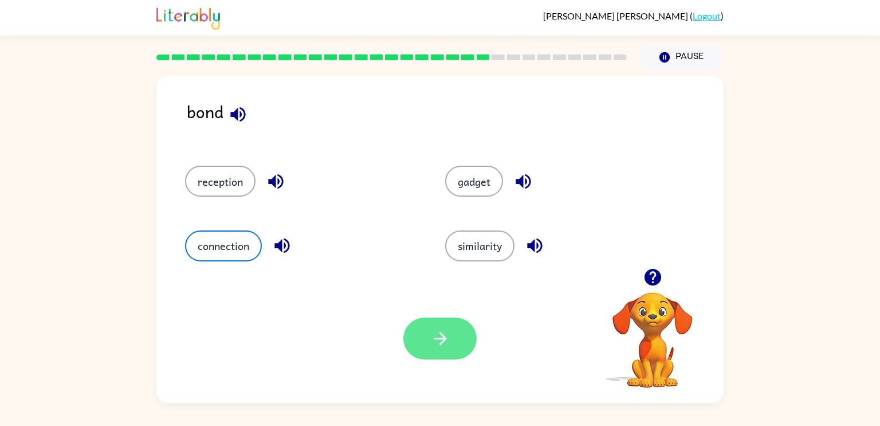
click at [441, 336] on icon "button" at bounding box center [440, 338] width 20 height 20
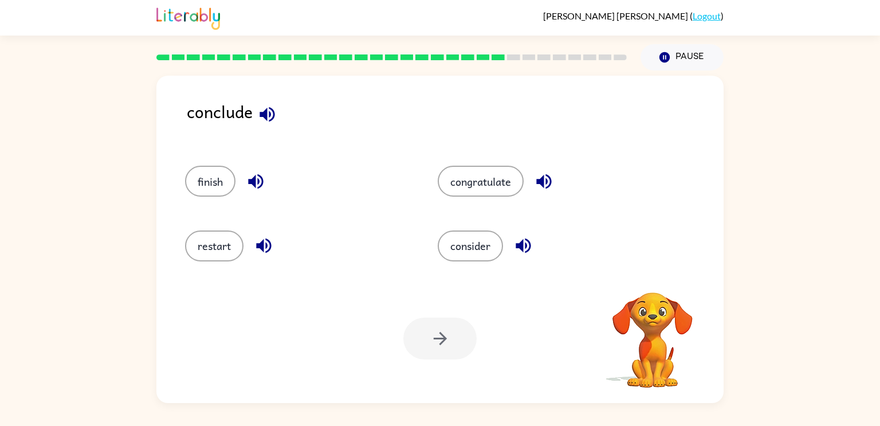
click at [257, 108] on icon "button" at bounding box center [267, 114] width 20 height 20
click at [250, 187] on icon "button" at bounding box center [256, 181] width 20 height 20
click at [264, 244] on icon "button" at bounding box center [264, 246] width 20 height 20
click at [549, 178] on icon "button" at bounding box center [544, 181] width 20 height 20
click at [531, 245] on icon "button" at bounding box center [524, 246] width 20 height 20
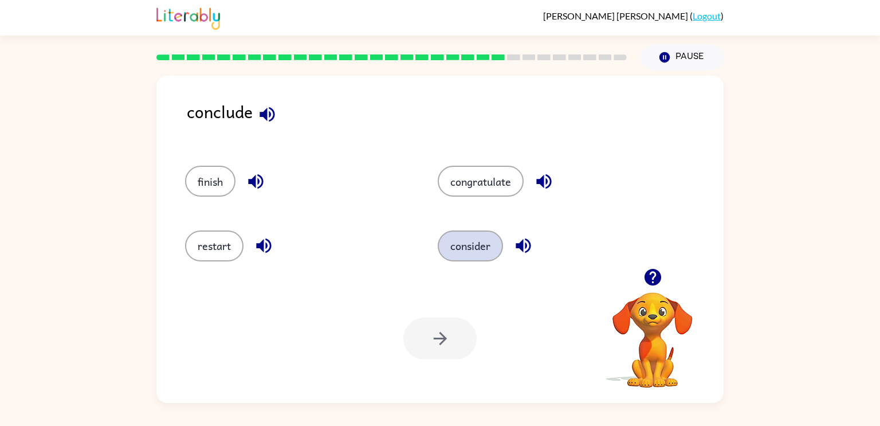
click at [461, 250] on button "consider" at bounding box center [470, 245] width 65 height 31
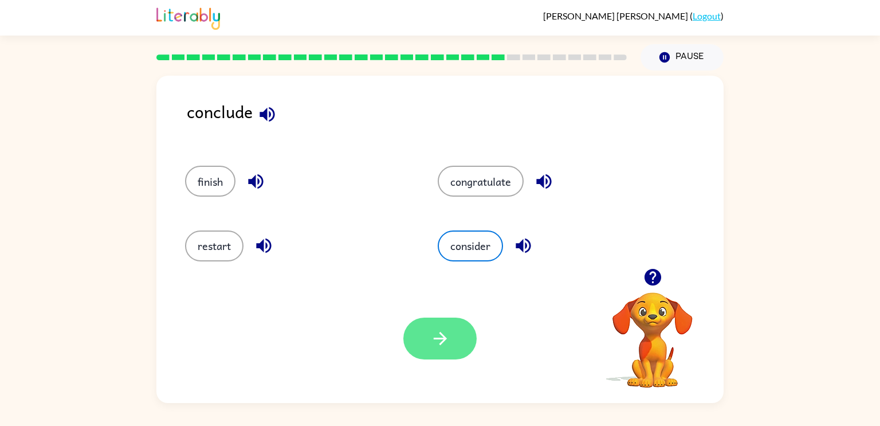
click at [438, 354] on button "button" at bounding box center [440, 339] width 73 height 42
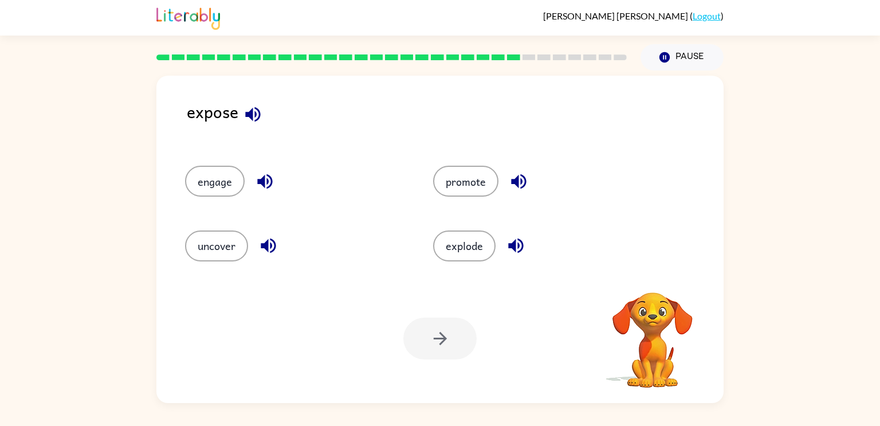
click at [253, 104] on icon "button" at bounding box center [253, 114] width 20 height 20
click at [261, 189] on icon "button" at bounding box center [265, 181] width 20 height 20
click at [271, 245] on icon "button" at bounding box center [268, 245] width 15 height 15
click at [517, 248] on icon "button" at bounding box center [516, 246] width 20 height 20
click at [519, 183] on icon "button" at bounding box center [518, 181] width 15 height 15
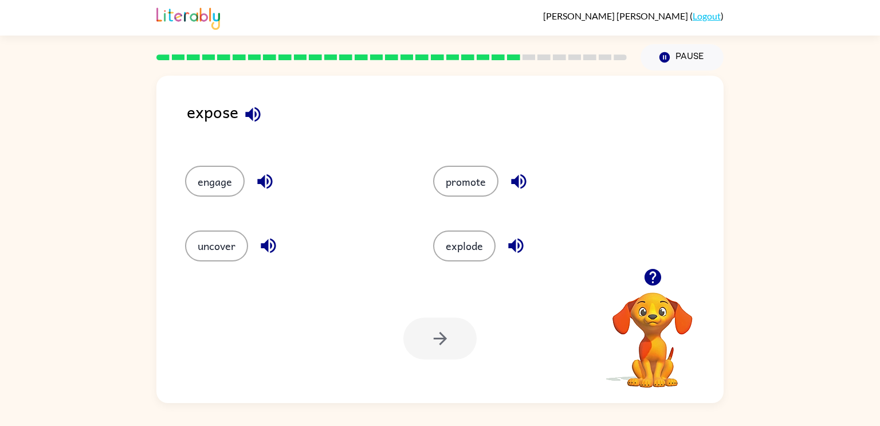
click at [262, 180] on icon "button" at bounding box center [264, 181] width 15 height 15
click at [211, 187] on button "engage" at bounding box center [215, 181] width 60 height 31
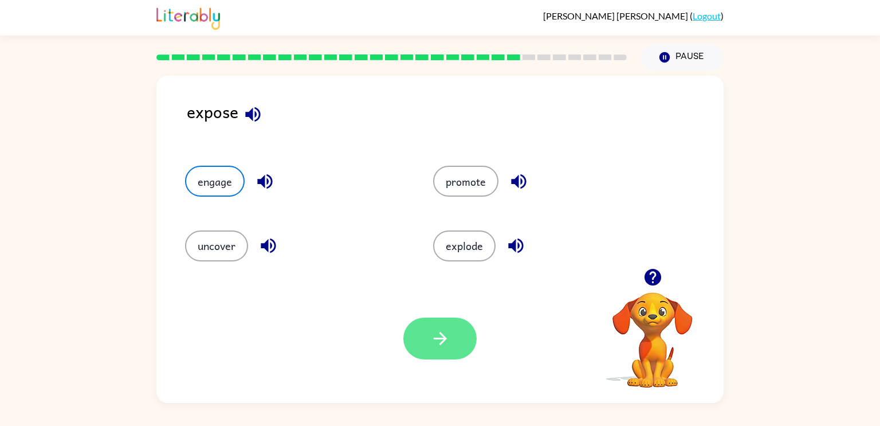
click at [444, 347] on icon "button" at bounding box center [440, 338] width 20 height 20
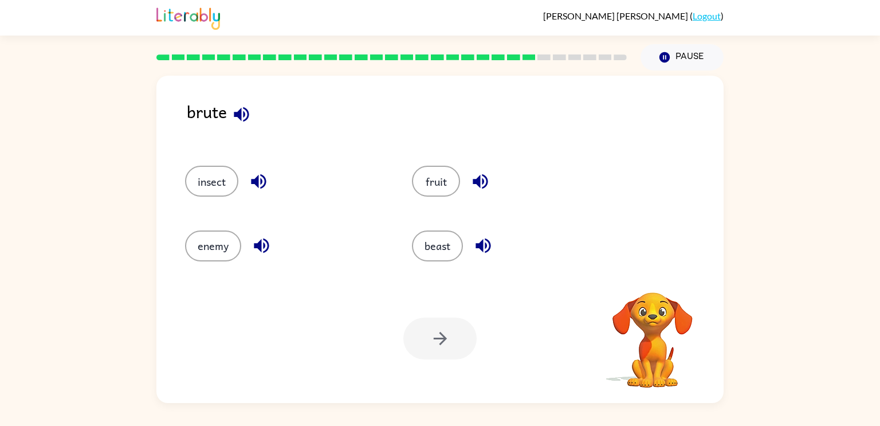
click at [247, 113] on icon "button" at bounding box center [242, 114] width 20 height 20
click at [276, 186] on div "insect" at bounding box center [285, 181] width 201 height 31
click at [259, 179] on icon "button" at bounding box center [259, 181] width 20 height 20
click at [478, 183] on icon "button" at bounding box center [480, 181] width 15 height 15
click at [483, 242] on icon "button" at bounding box center [483, 245] width 15 height 15
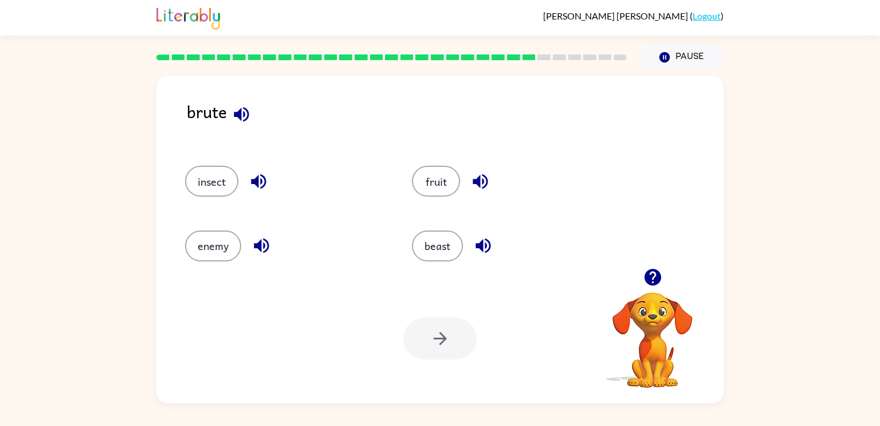
click at [254, 250] on icon "button" at bounding box center [262, 246] width 20 height 20
click at [212, 254] on button "enemy" at bounding box center [213, 245] width 56 height 31
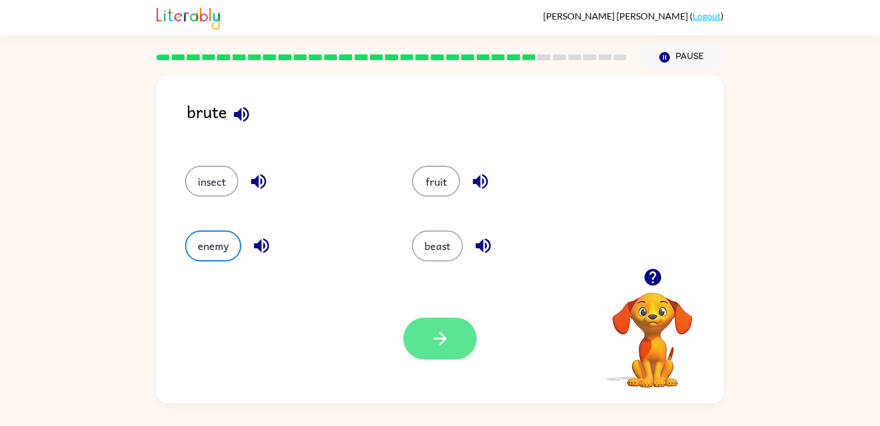
click at [433, 342] on icon "button" at bounding box center [440, 338] width 20 height 20
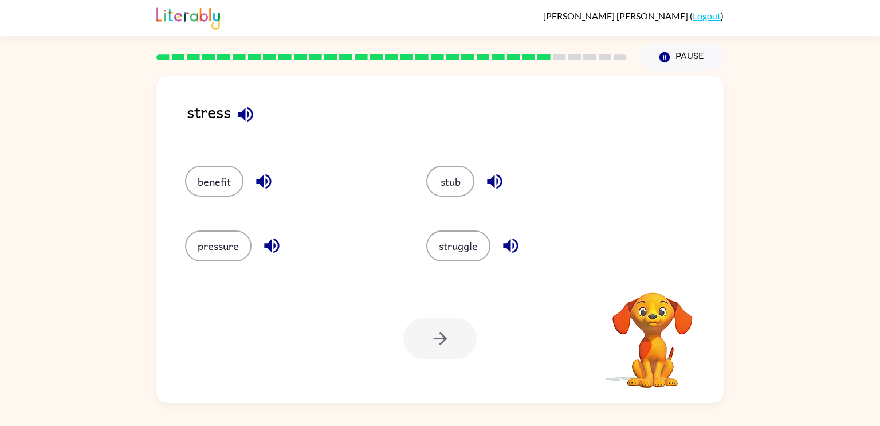
click at [249, 118] on icon "button" at bounding box center [246, 114] width 20 height 20
click at [267, 181] on icon "button" at bounding box center [263, 181] width 15 height 15
click at [271, 248] on icon "button" at bounding box center [271, 245] width 15 height 15
click at [505, 254] on icon "button" at bounding box center [511, 246] width 20 height 20
click at [498, 179] on icon "button" at bounding box center [495, 181] width 20 height 20
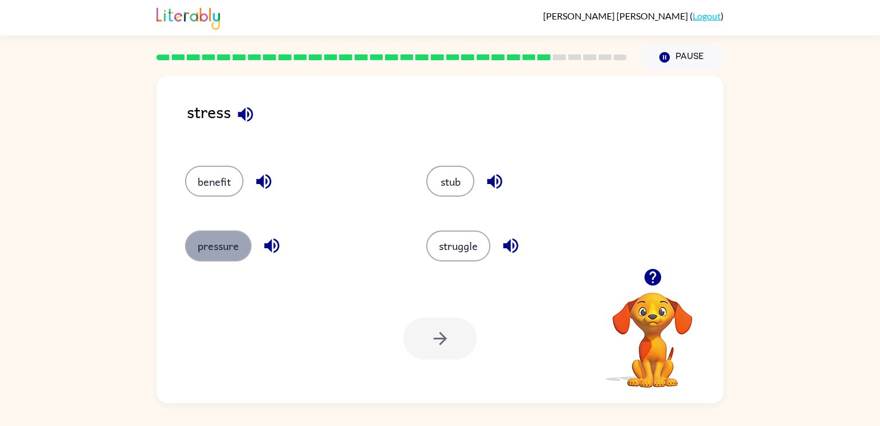
click at [234, 242] on button "pressure" at bounding box center [218, 245] width 66 height 31
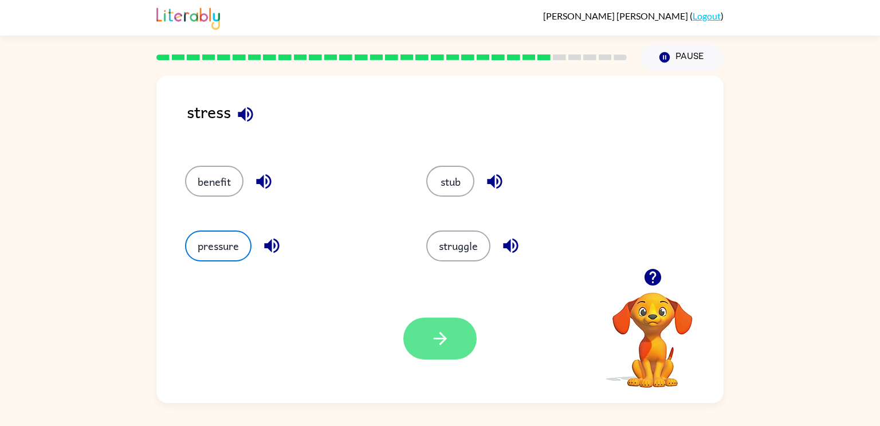
click at [444, 336] on icon "button" at bounding box center [439, 338] width 13 height 13
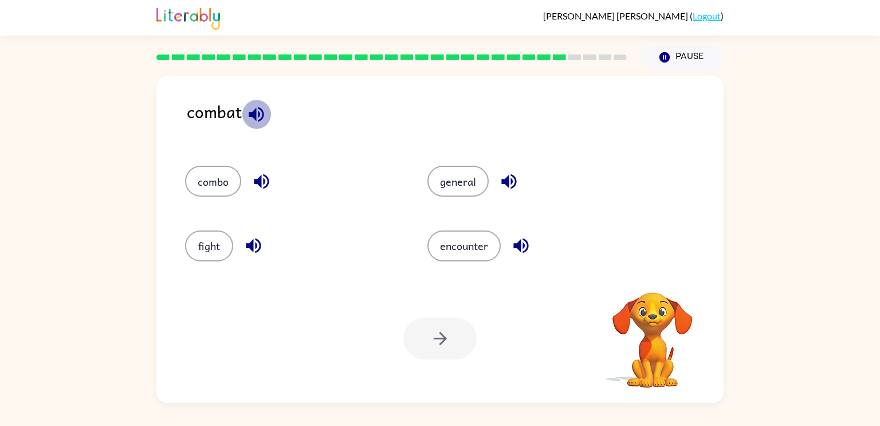
click at [261, 109] on icon "button" at bounding box center [256, 114] width 20 height 20
click at [254, 113] on icon "button" at bounding box center [256, 114] width 15 height 15
click at [261, 186] on icon "button" at bounding box center [262, 181] width 20 height 20
click at [251, 254] on icon "button" at bounding box center [254, 246] width 20 height 20
click at [532, 245] on button "button" at bounding box center [521, 245] width 29 height 29
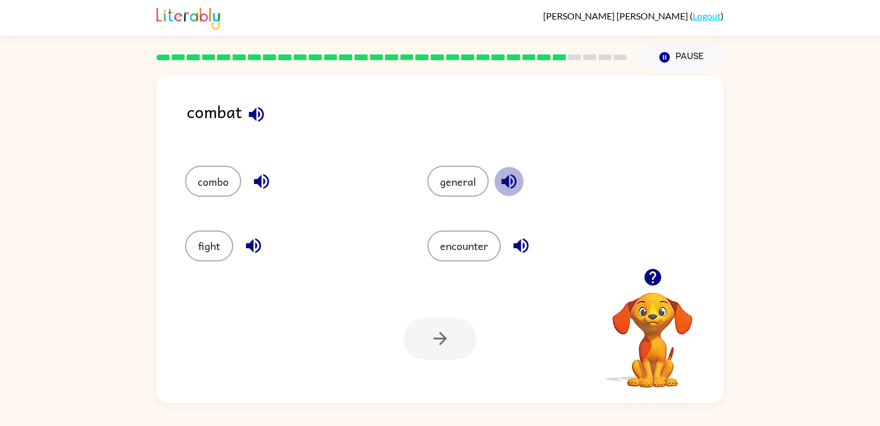
click at [502, 182] on icon "button" at bounding box center [509, 181] width 15 height 15
click at [212, 181] on button "combo" at bounding box center [213, 181] width 56 height 31
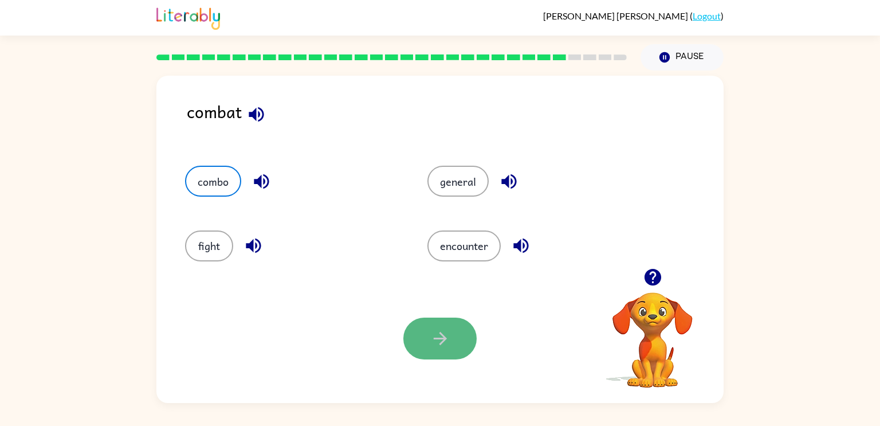
click at [455, 349] on button "button" at bounding box center [440, 339] width 73 height 42
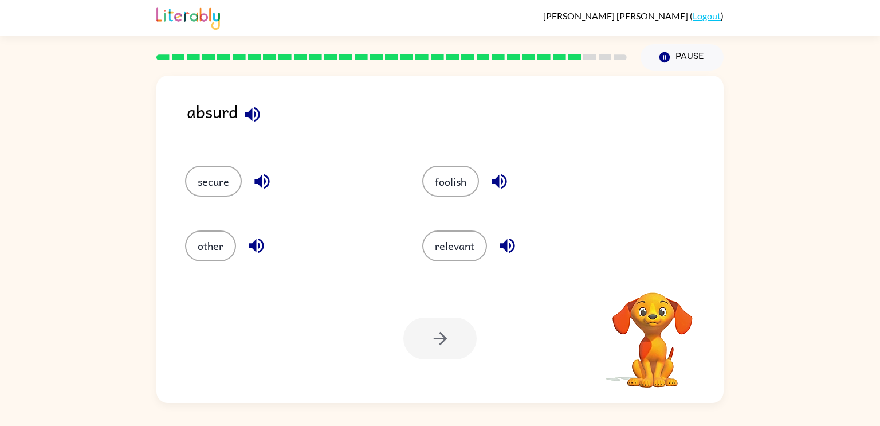
click at [247, 106] on icon "button" at bounding box center [252, 114] width 20 height 20
click at [266, 178] on icon "button" at bounding box center [262, 181] width 20 height 20
click at [245, 260] on div "other" at bounding box center [290, 245] width 211 height 31
click at [260, 233] on button "button" at bounding box center [256, 245] width 29 height 29
click at [492, 195] on div "foolish" at bounding box center [527, 181] width 211 height 31
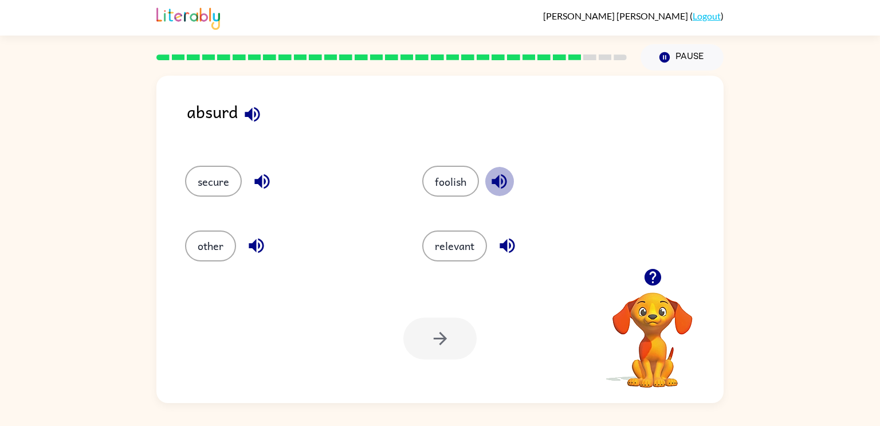
click at [498, 174] on icon "button" at bounding box center [500, 181] width 20 height 20
click at [496, 233] on div "relevant" at bounding box center [527, 245] width 211 height 31
click at [488, 256] on div "relevant" at bounding box center [527, 245] width 211 height 31
click at [507, 244] on icon "button" at bounding box center [508, 246] width 20 height 20
click at [443, 250] on button "relevant" at bounding box center [454, 245] width 65 height 31
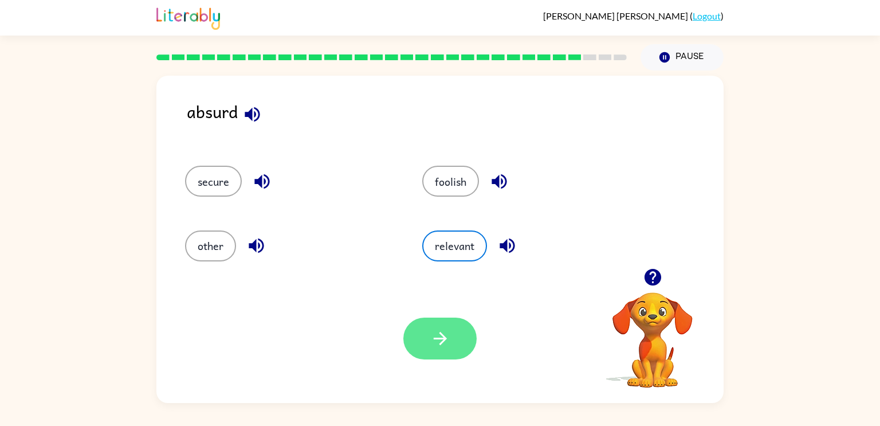
click at [434, 357] on button "button" at bounding box center [440, 339] width 73 height 42
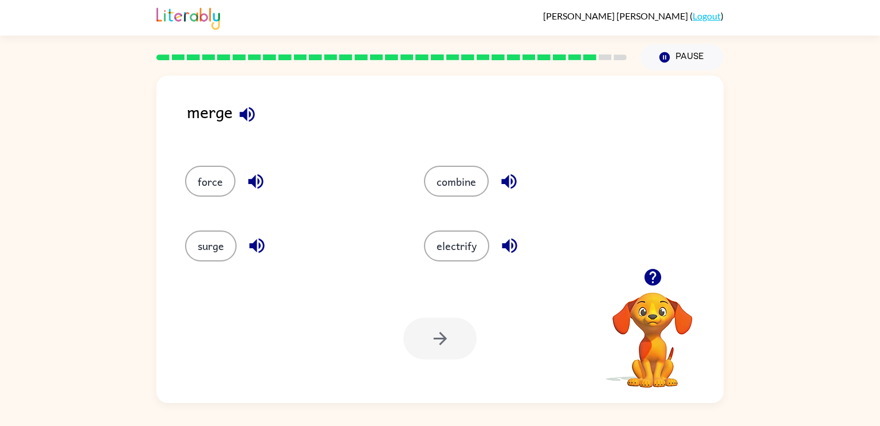
click at [244, 123] on icon "button" at bounding box center [247, 114] width 20 height 20
click at [450, 179] on button "combine" at bounding box center [456, 181] width 65 height 31
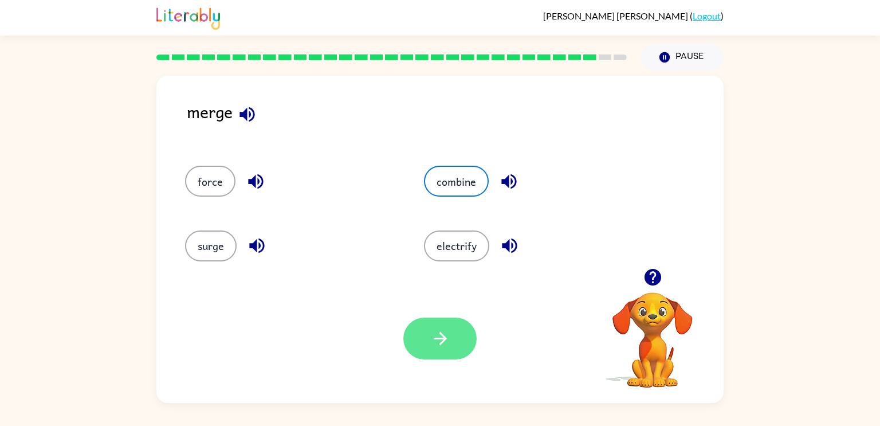
click at [440, 335] on icon "button" at bounding box center [440, 338] width 20 height 20
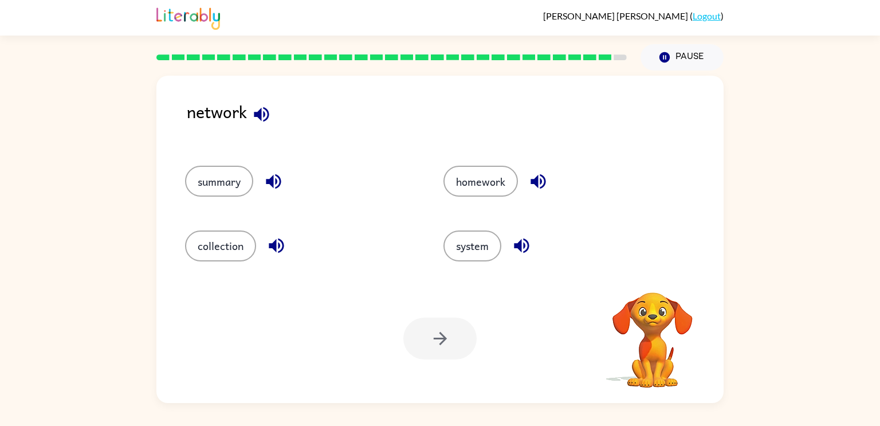
click at [259, 116] on icon "button" at bounding box center [261, 114] width 15 height 15
click at [278, 179] on icon "button" at bounding box center [274, 181] width 20 height 20
click at [275, 244] on icon "button" at bounding box center [276, 245] width 15 height 15
click at [210, 249] on button "collection" at bounding box center [220, 245] width 71 height 31
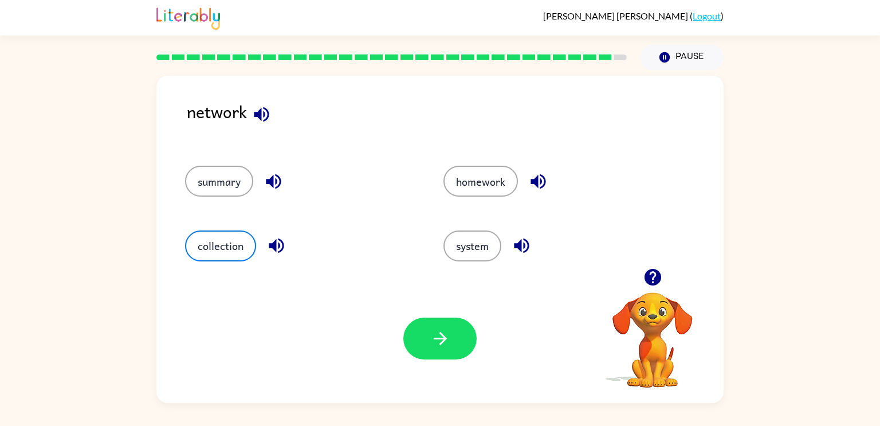
click at [529, 245] on icon "button" at bounding box center [522, 246] width 20 height 20
click at [479, 245] on button "system" at bounding box center [473, 245] width 58 height 31
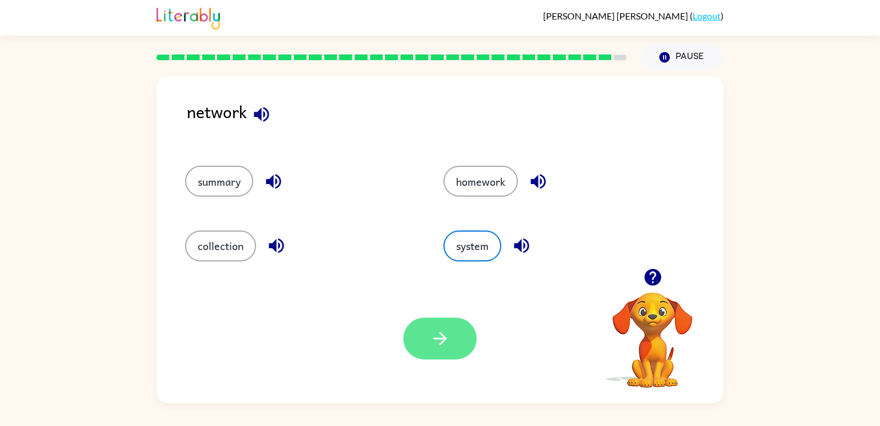
click at [451, 339] on button "button" at bounding box center [440, 339] width 73 height 42
